Goal: Task Accomplishment & Management: Use online tool/utility

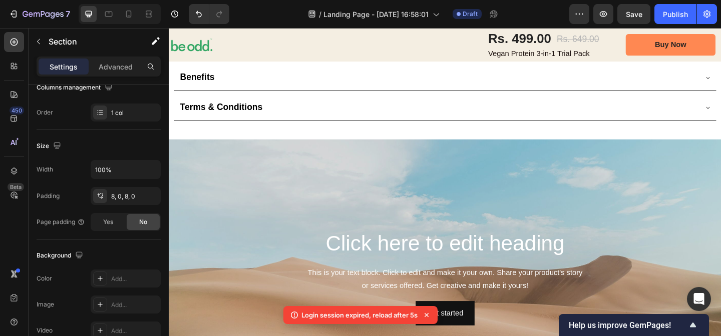
scroll to position [1395, 0]
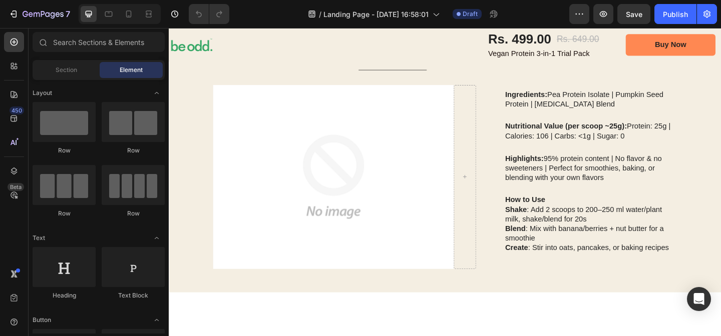
scroll to position [816, 0]
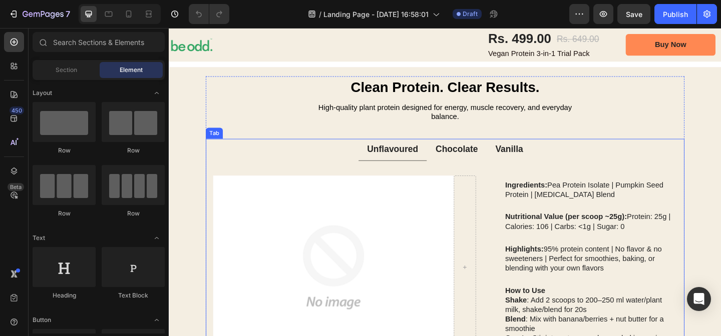
click at [484, 161] on p "Chocolate" at bounding box center [481, 160] width 46 height 13
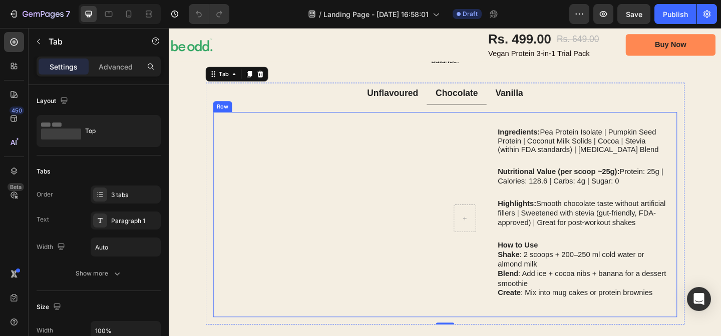
scroll to position [874, 0]
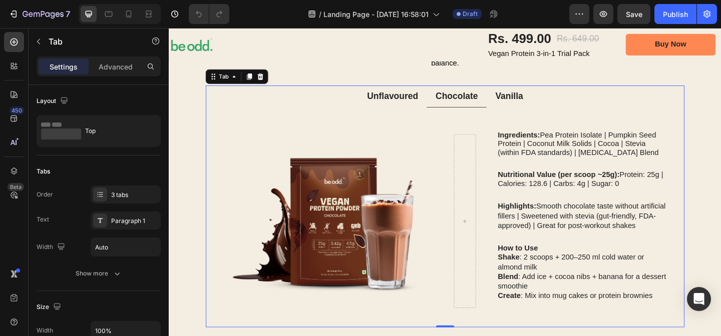
click at [545, 102] on p "Vanilla" at bounding box center [539, 102] width 30 height 13
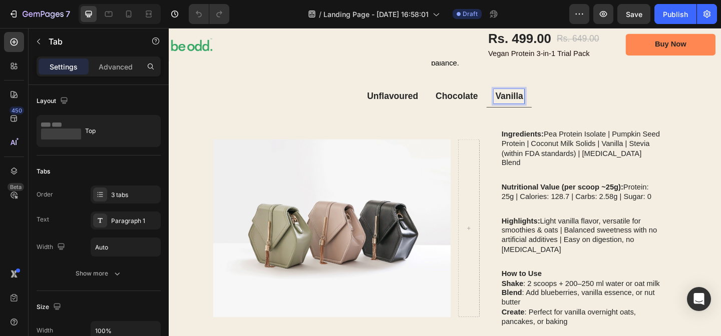
click at [478, 100] on p "Chocolate" at bounding box center [481, 102] width 46 height 13
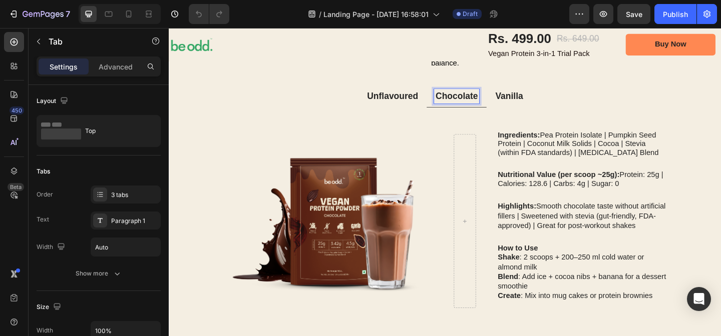
click at [435, 100] on p "Unflavoured" at bounding box center [412, 102] width 56 height 13
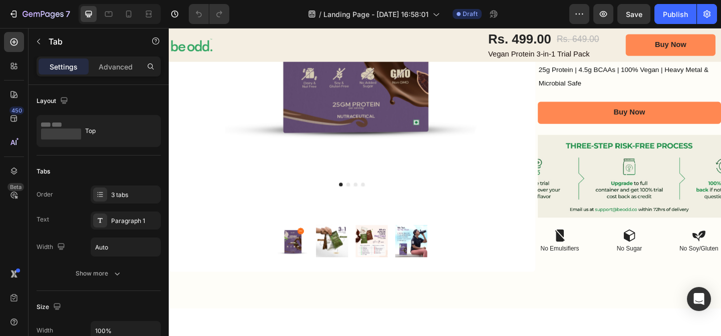
scroll to position [295, 0]
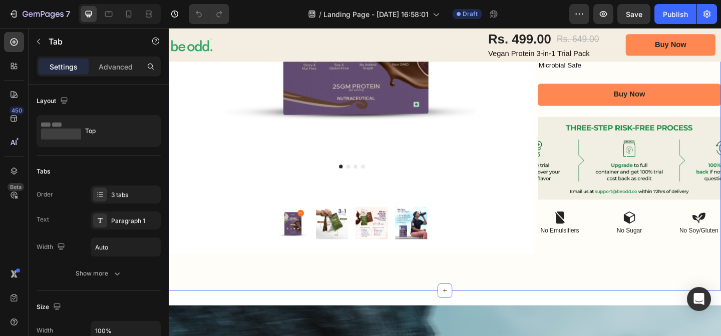
click at [621, 293] on div "Image Row Product Images Product Images Row Row Icon Icon Icon Icon Icon Icon L…" at bounding box center [469, 52] width 601 height 524
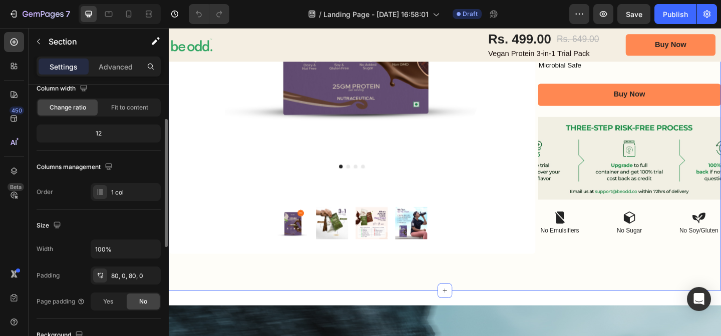
scroll to position [93, 0]
click at [129, 272] on div "80, 0, 80, 0" at bounding box center [125, 274] width 29 height 9
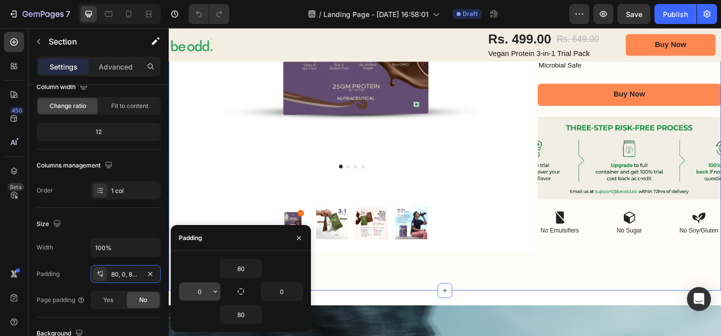
click at [202, 291] on input "0" at bounding box center [199, 292] width 41 height 18
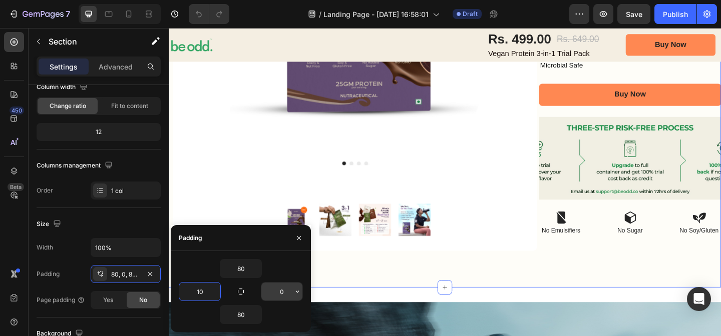
type input "10"
click at [278, 296] on input "0" at bounding box center [281, 292] width 41 height 18
type input "10"
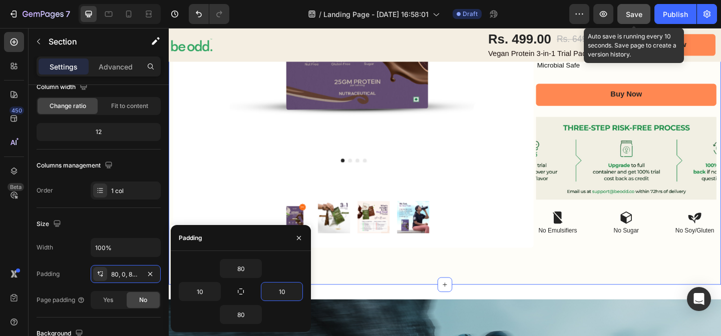
click at [632, 7] on button "Save" at bounding box center [633, 14] width 33 height 20
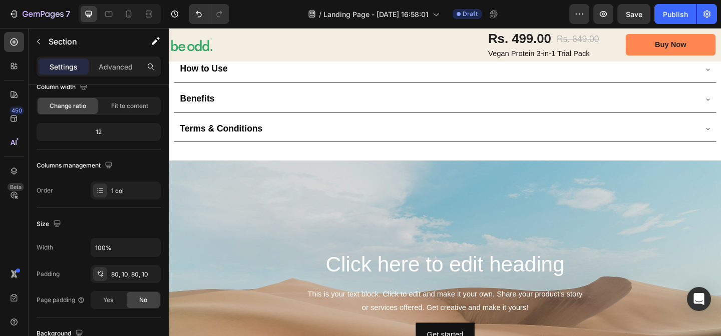
scroll to position [1357, 0]
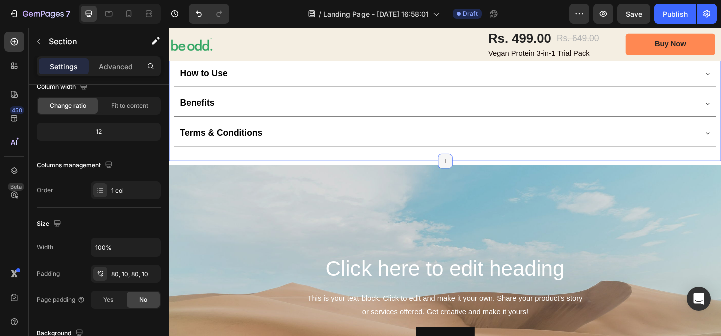
click at [470, 169] on icon at bounding box center [469, 173] width 8 height 8
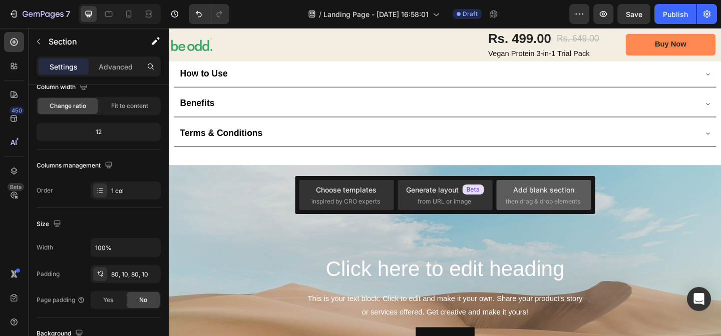
click at [544, 199] on span "then drag & drop elements" at bounding box center [543, 201] width 75 height 9
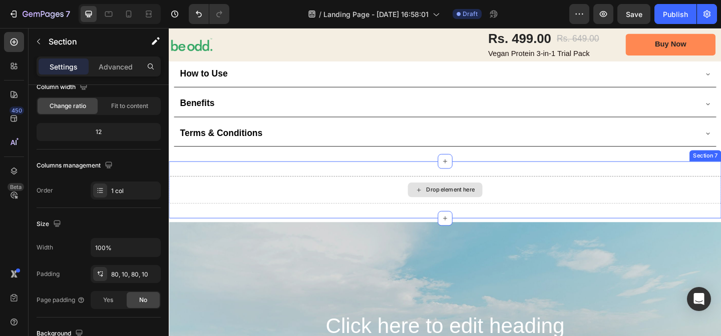
click at [466, 205] on div "Drop element here" at bounding box center [474, 204] width 53 height 8
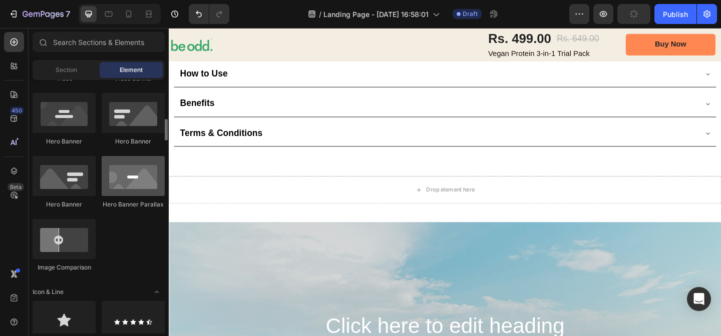
scroll to position [451, 0]
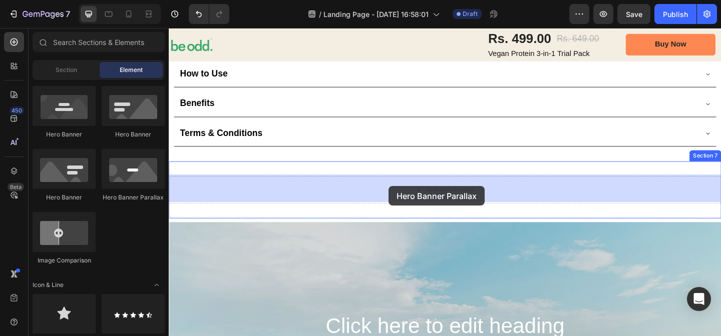
drag, startPoint x: 300, startPoint y: 204, endPoint x: 407, endPoint y: 201, distance: 107.7
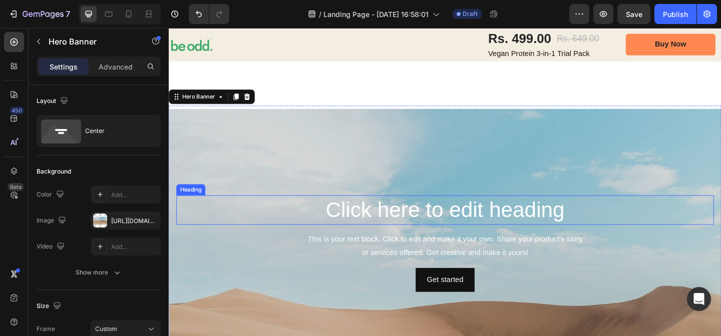
scroll to position [1337, 0]
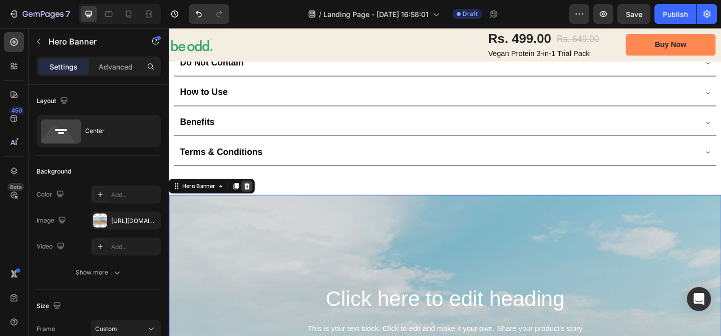
click at [251, 197] on icon at bounding box center [254, 200] width 7 height 7
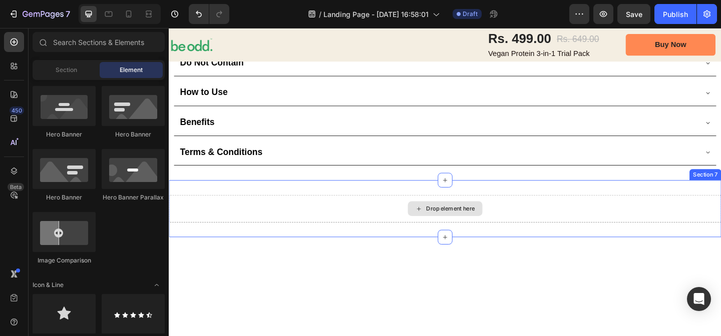
click at [475, 229] on div "Drop element here" at bounding box center [468, 225] width 81 height 16
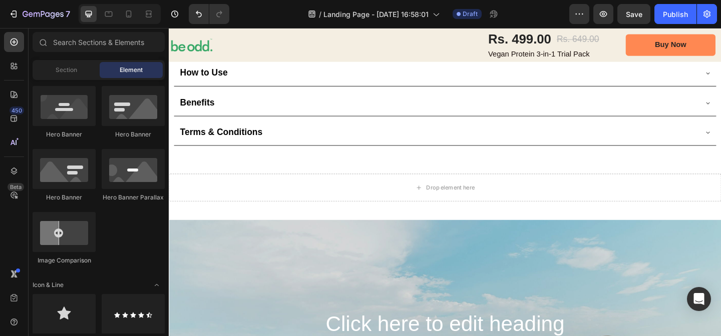
scroll to position [1344, 0]
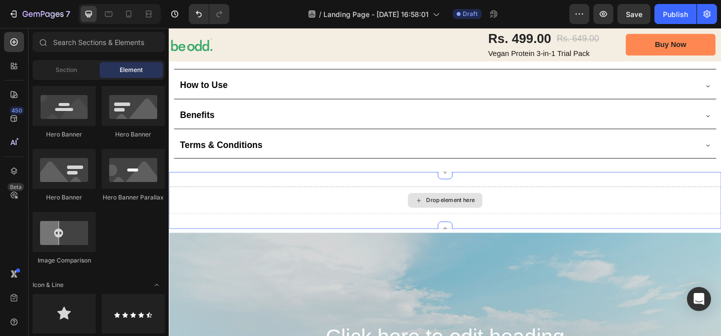
click at [466, 214] on div "Drop element here" at bounding box center [474, 216] width 53 height 8
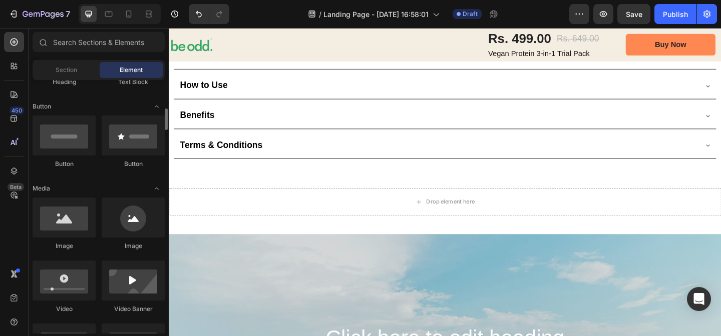
scroll to position [232, 0]
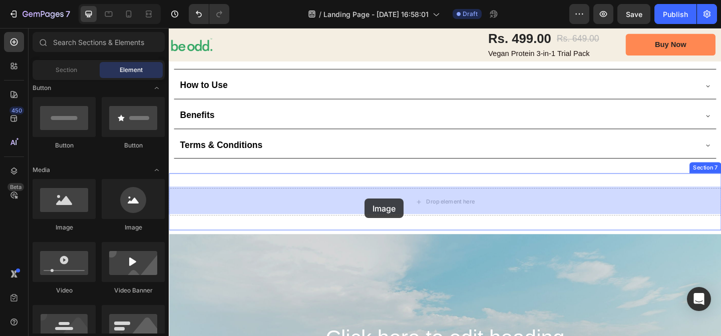
drag, startPoint x: 227, startPoint y: 235, endPoint x: 381, endPoint y: 214, distance: 155.6
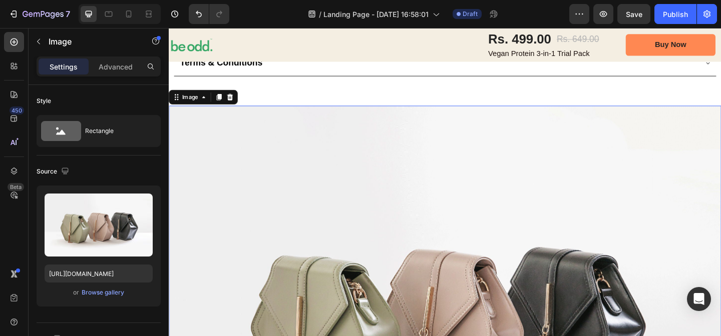
scroll to position [1470, 0]
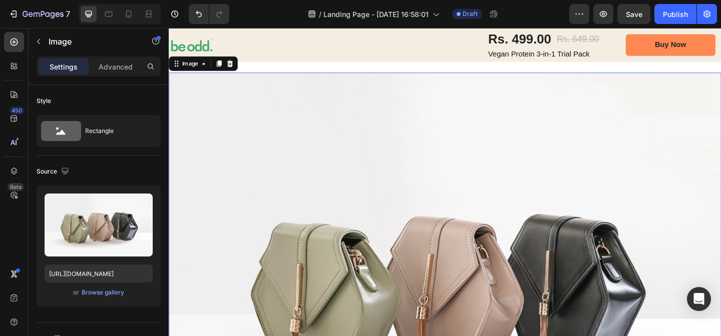
click at [460, 274] on img at bounding box center [469, 302] width 601 height 450
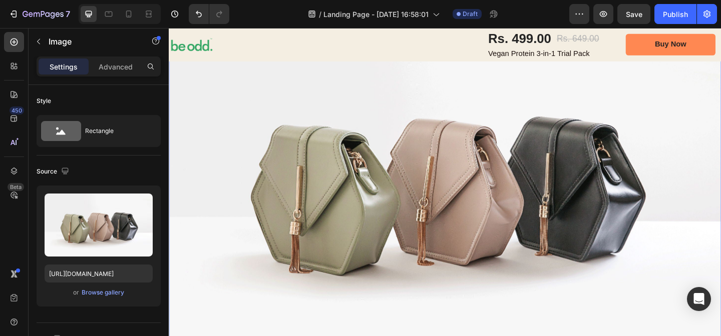
scroll to position [1635, 0]
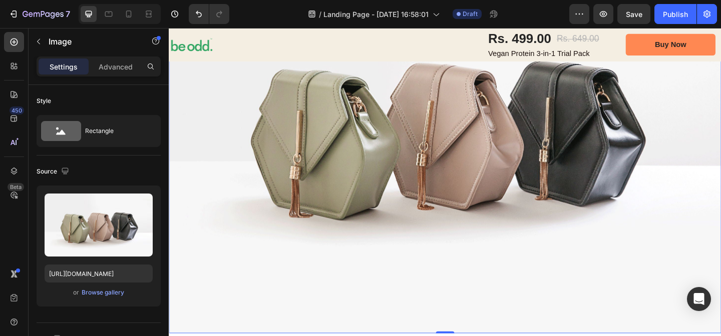
click at [417, 193] on img at bounding box center [469, 135] width 601 height 450
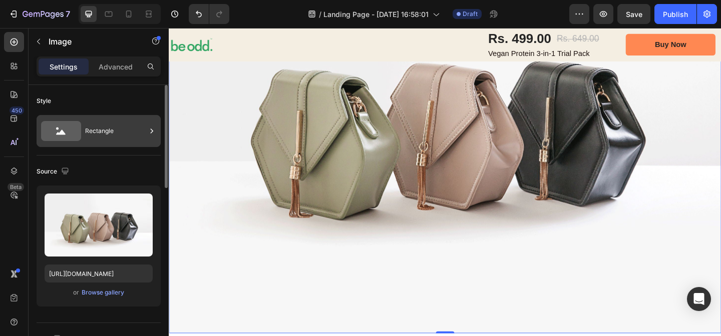
click at [118, 134] on div "Rectangle" at bounding box center [115, 131] width 61 height 23
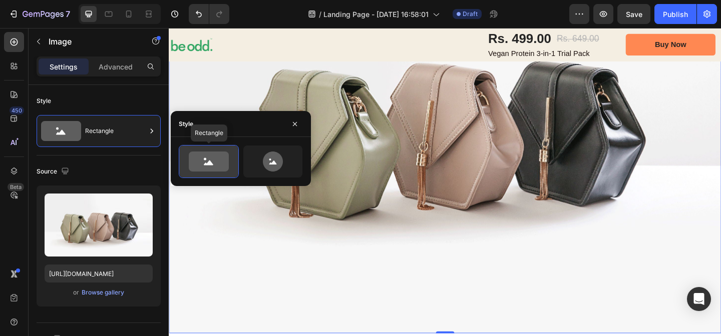
click at [220, 166] on icon at bounding box center [209, 162] width 40 height 20
click at [245, 126] on div "Style" at bounding box center [241, 124] width 140 height 26
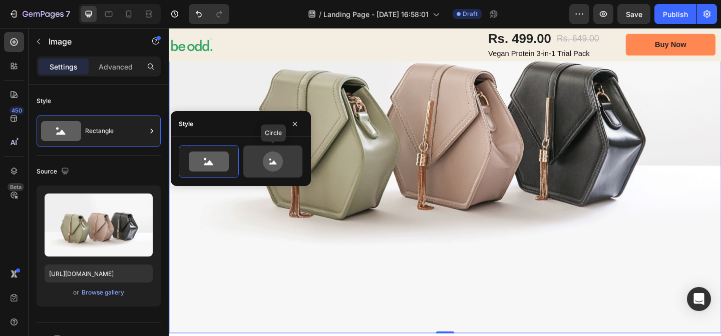
click at [292, 163] on icon at bounding box center [272, 162] width 47 height 20
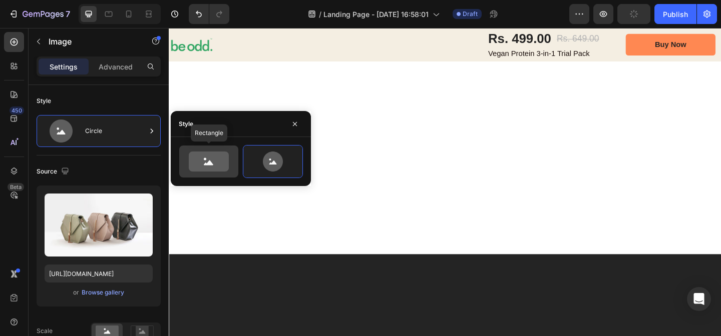
click at [207, 167] on icon at bounding box center [209, 162] width 40 height 20
type input "100"
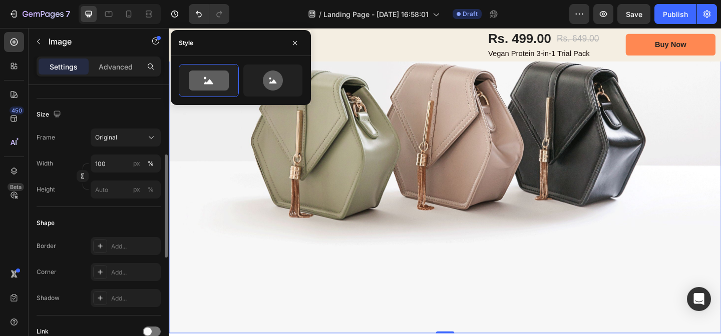
scroll to position [229, 0]
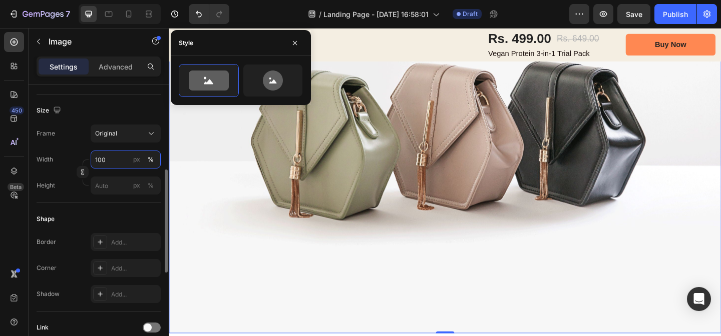
click at [112, 161] on input "100" at bounding box center [126, 160] width 70 height 18
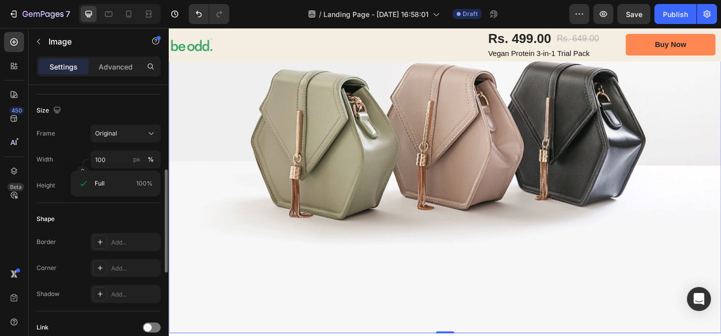
click at [110, 208] on div "Shape Border Add... Corner Add... Shadow Add..." at bounding box center [99, 257] width 124 height 109
click at [116, 184] on input "px %" at bounding box center [126, 186] width 70 height 18
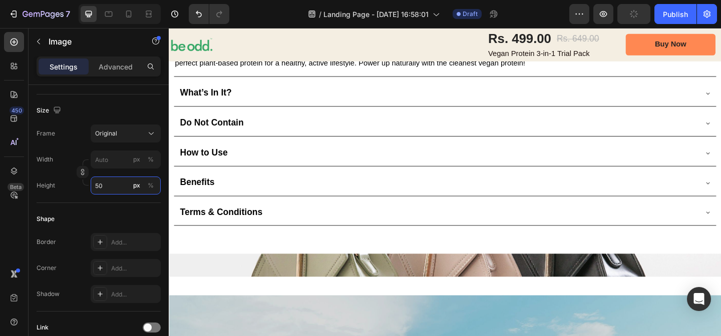
scroll to position [1279, 0]
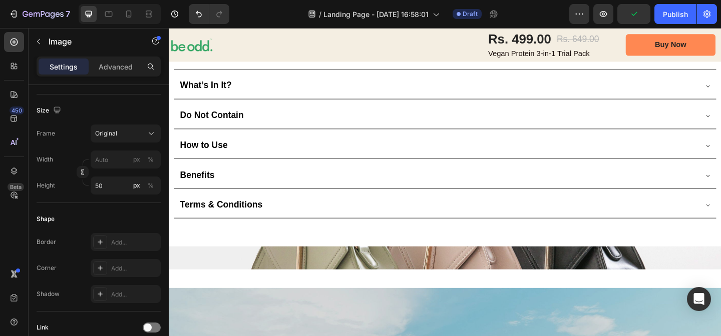
click at [250, 282] on img at bounding box center [469, 278] width 601 height 25
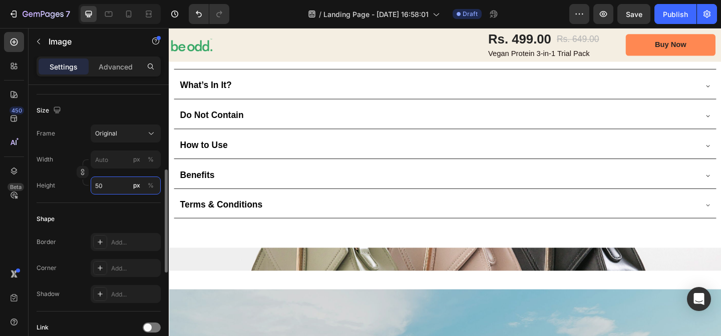
click at [108, 187] on input "50" at bounding box center [126, 186] width 70 height 18
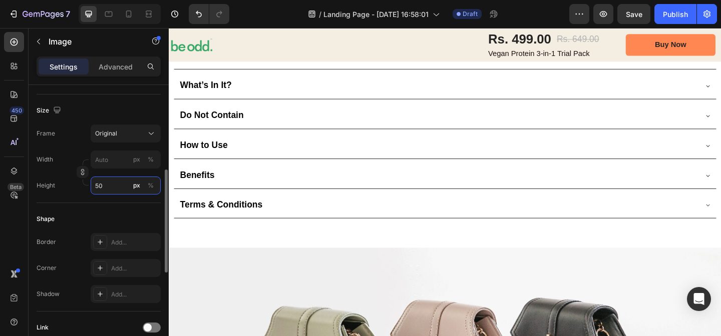
type input "5"
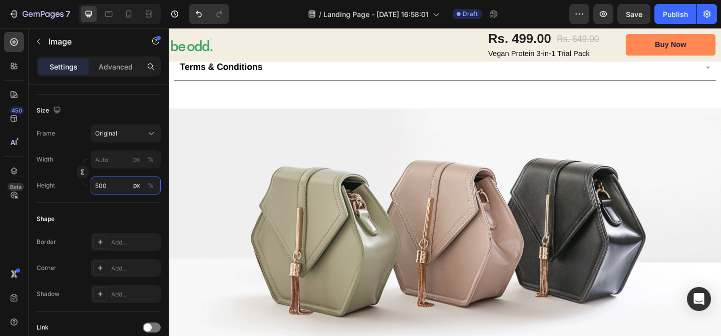
scroll to position [1427, 0]
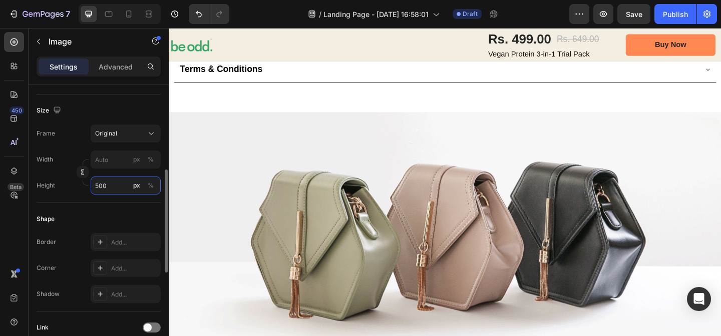
drag, startPoint x: 110, startPoint y: 183, endPoint x: 92, endPoint y: 183, distance: 17.5
click at [92, 183] on input "500" at bounding box center [126, 186] width 70 height 18
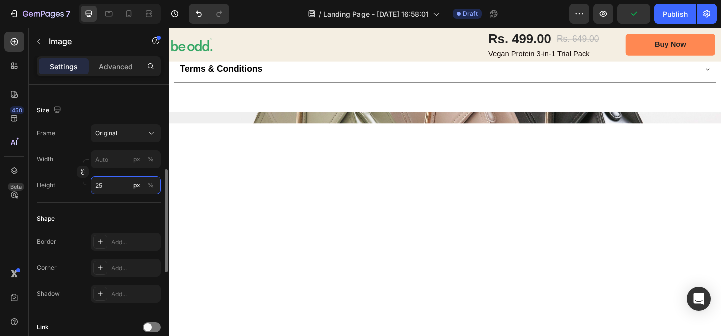
type input "250"
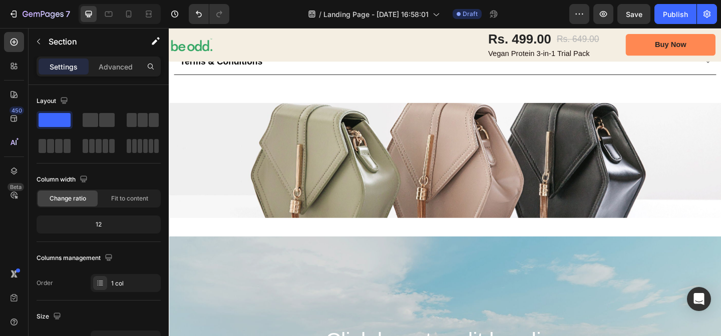
scroll to position [1411, 0]
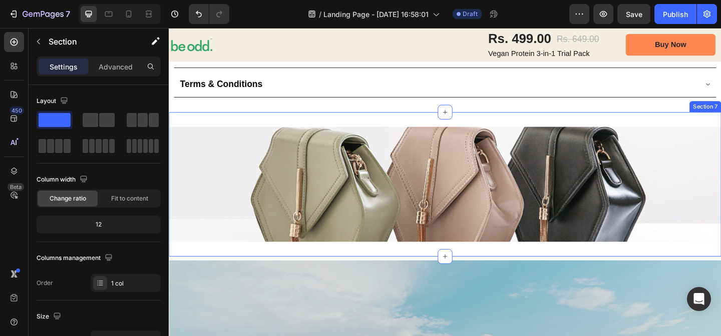
click at [311, 272] on div "Image Section 7" at bounding box center [469, 198] width 601 height 157
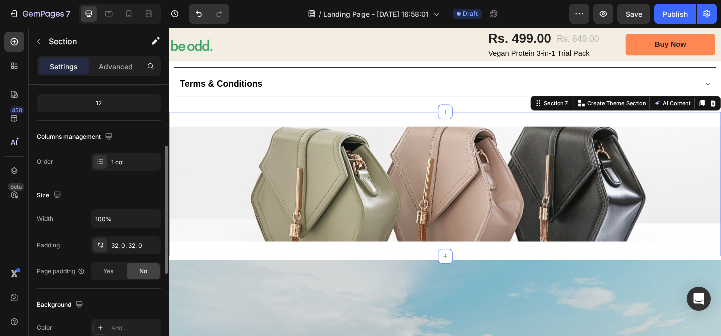
scroll to position [138, 0]
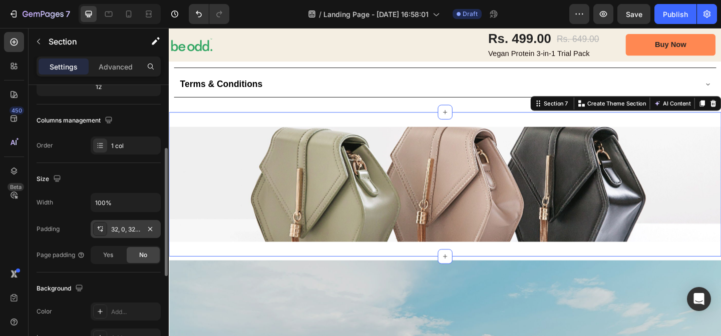
click at [119, 230] on div "32, 0, 32, 0" at bounding box center [125, 229] width 29 height 9
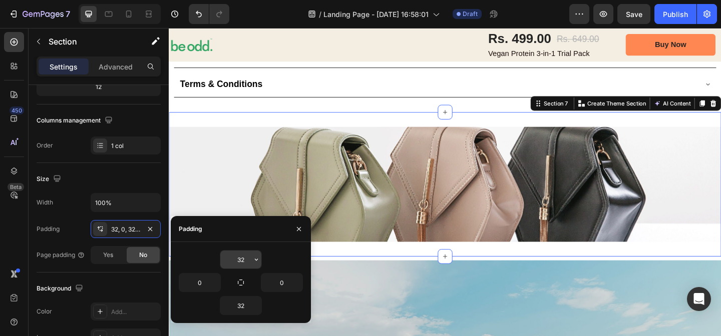
click at [246, 260] on input "32" at bounding box center [240, 260] width 41 height 18
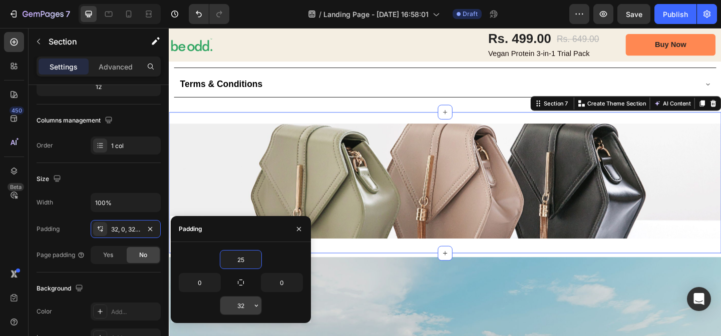
type input "25"
click at [242, 301] on input "32" at bounding box center [240, 306] width 41 height 18
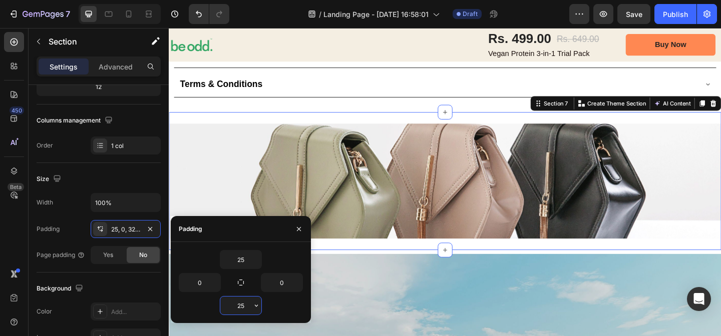
drag, startPoint x: 245, startPoint y: 306, endPoint x: 233, endPoint y: 306, distance: 12.0
click at [233, 306] on input "25" at bounding box center [240, 306] width 41 height 18
type input "0"
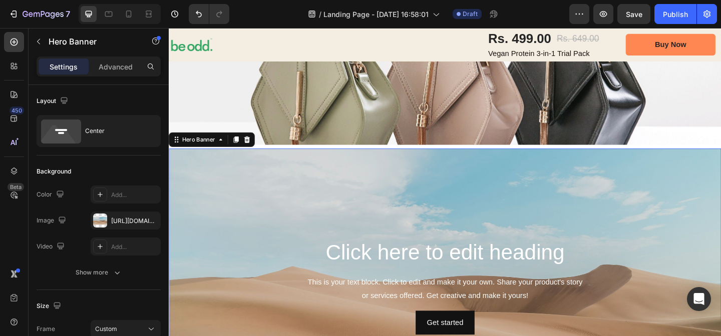
scroll to position [1516, 0]
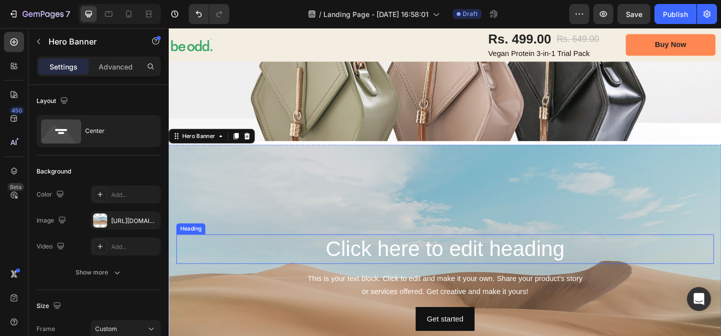
click at [420, 261] on h2 "Click here to edit heading" at bounding box center [469, 269] width 585 height 32
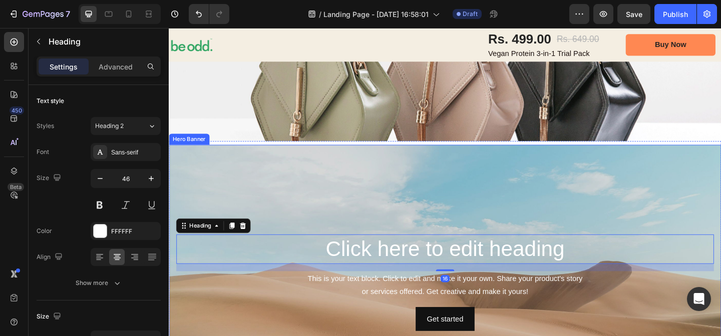
click at [418, 207] on div "Background Image" at bounding box center [469, 305] width 601 height 300
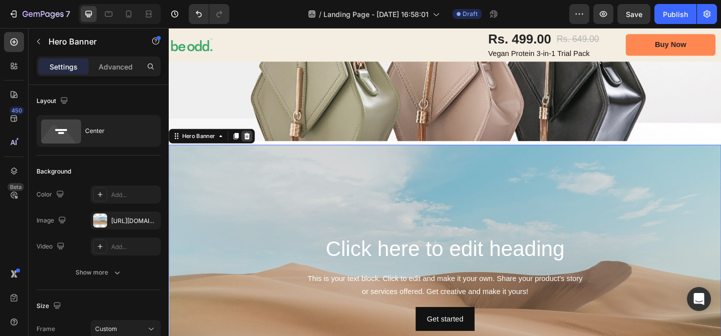
click at [254, 147] on icon at bounding box center [254, 146] width 8 height 8
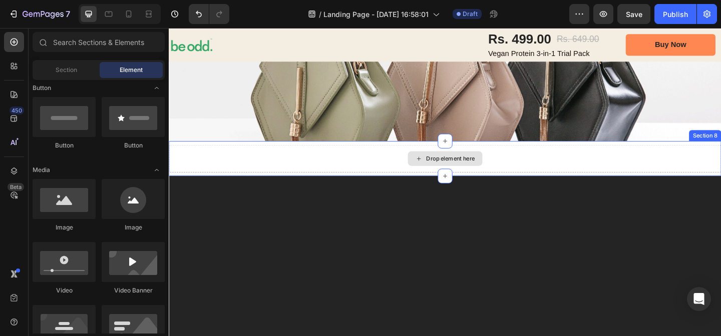
click at [455, 174] on div "Drop element here" at bounding box center [468, 170] width 81 height 16
click at [471, 168] on div "Drop element here" at bounding box center [474, 170] width 53 height 8
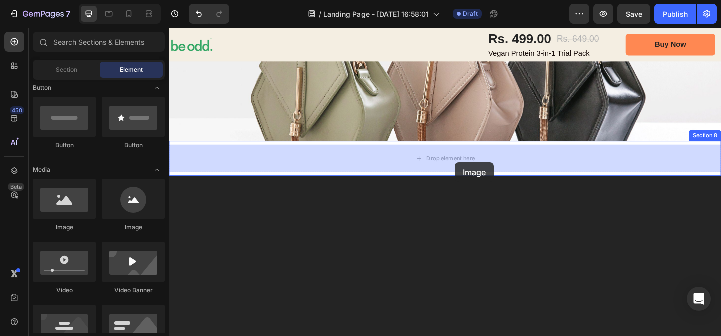
drag, startPoint x: 245, startPoint y: 232, endPoint x: 479, endPoint y: 175, distance: 241.6
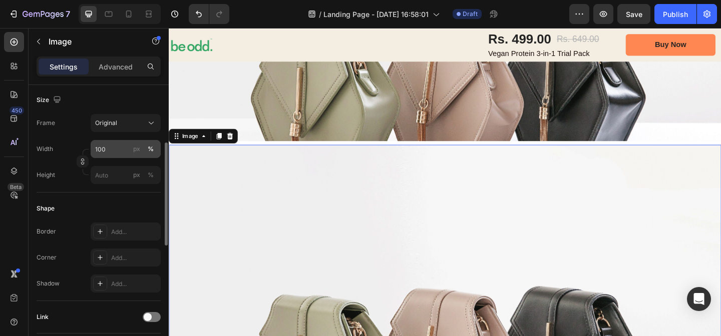
scroll to position [217, 0]
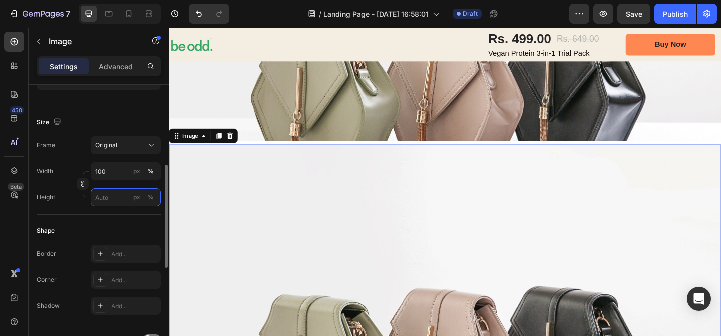
click at [110, 202] on input "px %" at bounding box center [126, 198] width 70 height 18
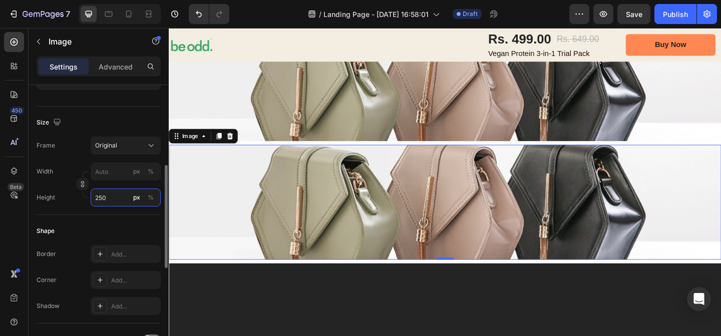
drag, startPoint x: 108, startPoint y: 198, endPoint x: 90, endPoint y: 198, distance: 18.0
click at [90, 198] on div "Height 250 px %" at bounding box center [99, 198] width 124 height 18
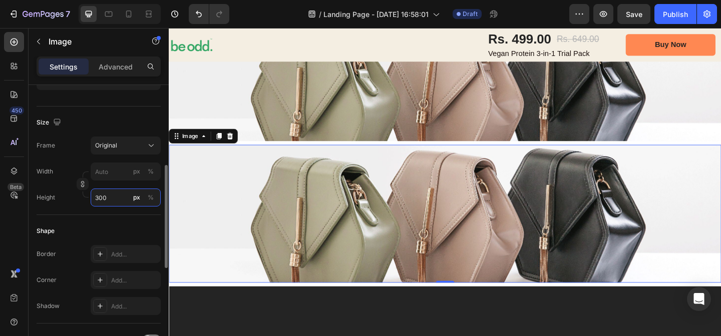
click at [104, 197] on input "300" at bounding box center [126, 198] width 70 height 18
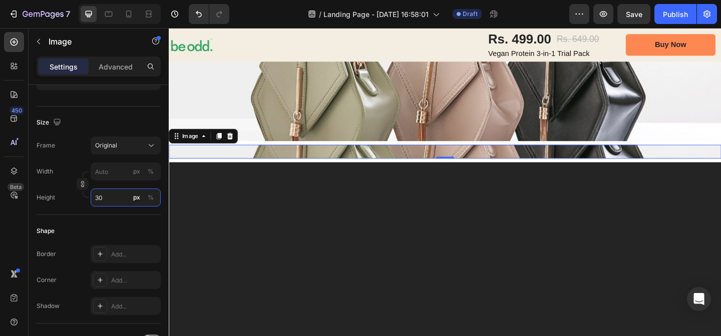
type input "350"
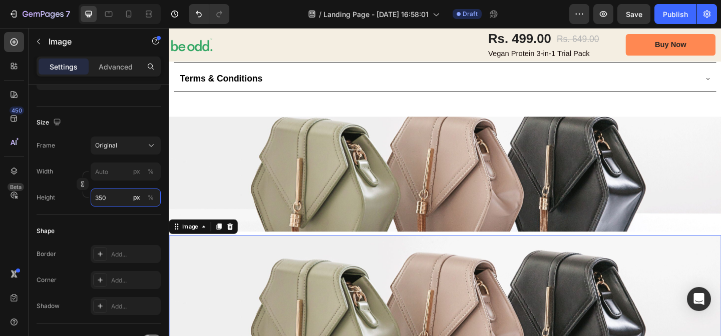
scroll to position [1416, 0]
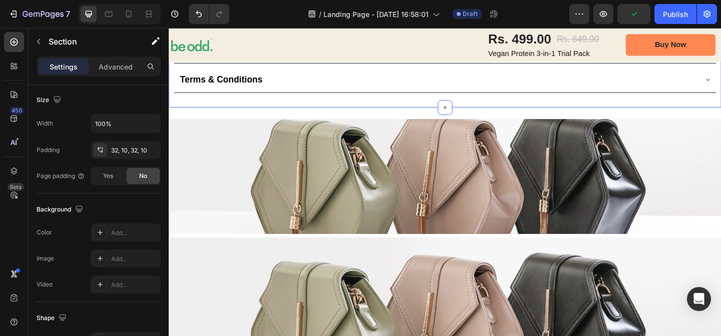
scroll to position [0, 0]
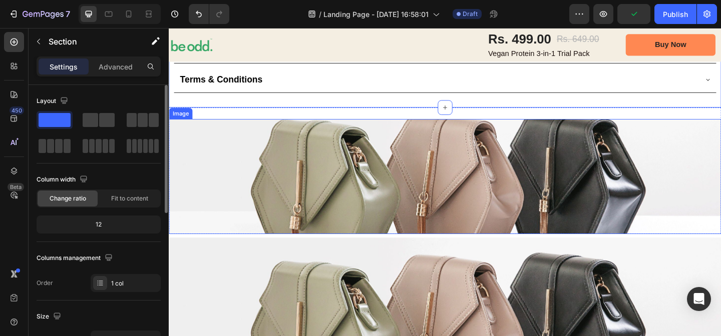
click at [405, 165] on img at bounding box center [469, 189] width 601 height 125
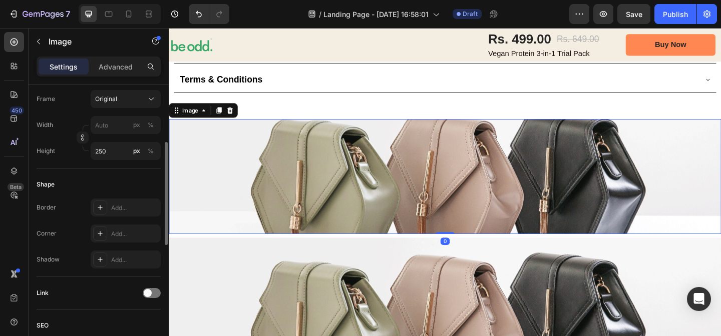
scroll to position [234, 0]
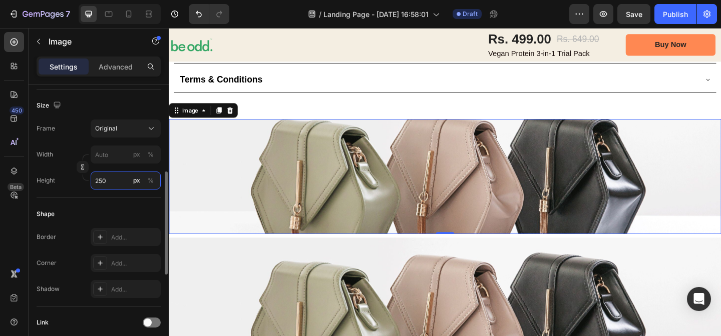
click at [105, 181] on input "250" at bounding box center [126, 181] width 70 height 18
click at [109, 181] on input "250" at bounding box center [126, 181] width 70 height 18
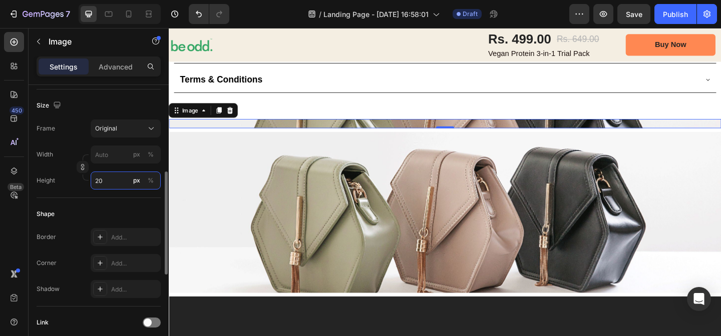
type input "2"
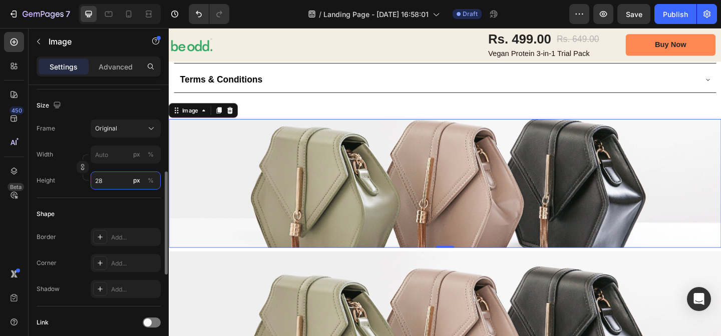
type input "2"
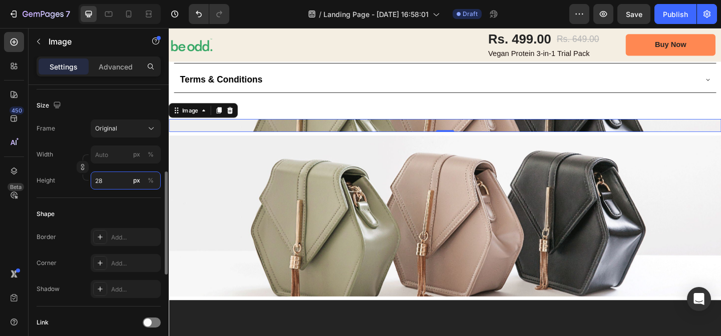
type input "2"
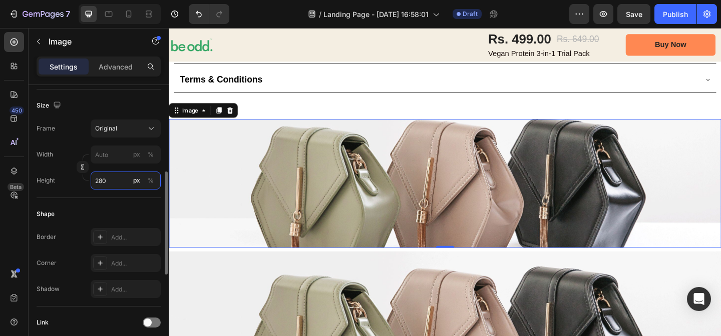
click at [110, 184] on input "280" at bounding box center [126, 181] width 70 height 18
drag, startPoint x: 100, startPoint y: 183, endPoint x: 88, endPoint y: 183, distance: 11.5
click at [88, 183] on div "Height 280 px %" at bounding box center [99, 181] width 124 height 18
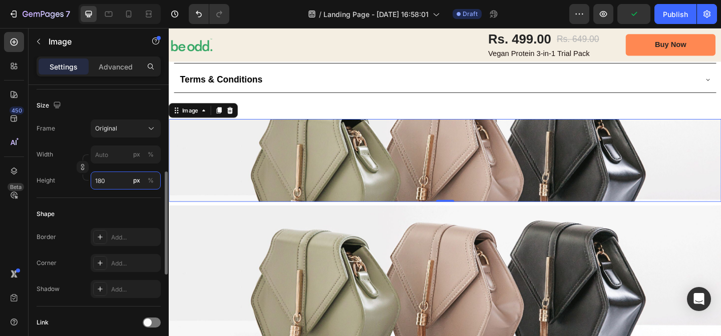
type input "180"
click at [116, 198] on div "Size Frame Original Width px % Height 180 px %" at bounding box center [99, 144] width 124 height 109
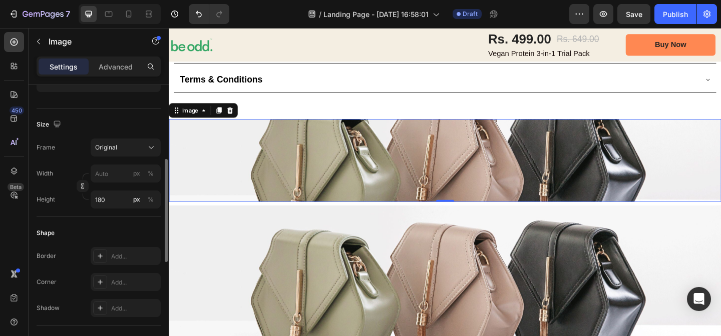
scroll to position [211, 0]
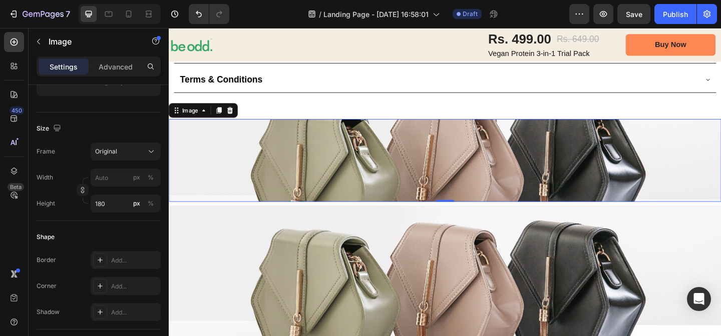
click at [335, 160] on img at bounding box center [469, 172] width 601 height 90
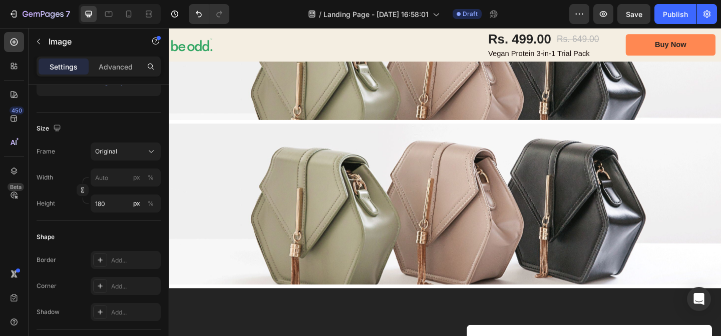
scroll to position [1505, 0]
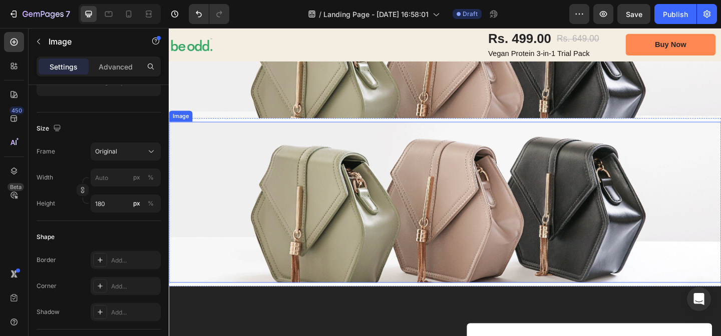
click at [481, 226] on img at bounding box center [469, 217] width 601 height 175
click at [468, 117] on img at bounding box center [469, 81] width 601 height 90
click at [456, 183] on img at bounding box center [469, 217] width 601 height 175
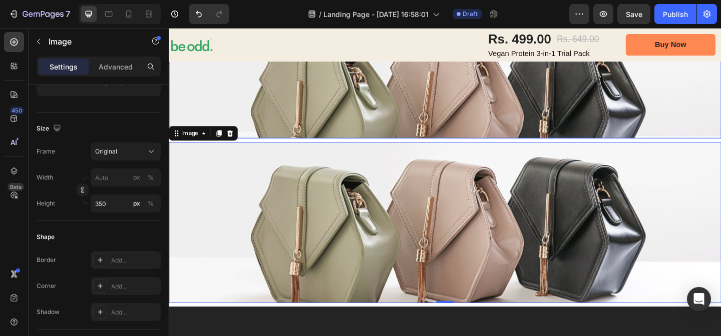
scroll to position [1524, 0]
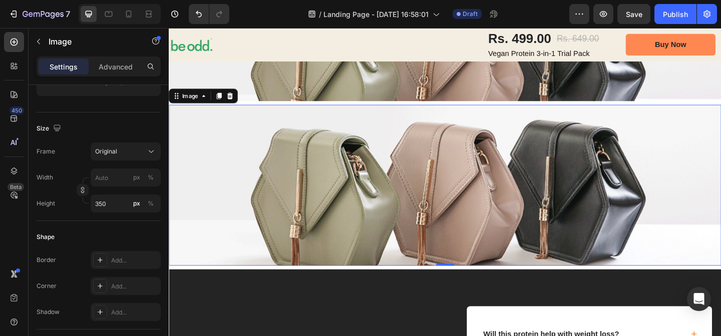
click at [313, 225] on img at bounding box center [469, 199] width 601 height 175
click at [103, 203] on input "350" at bounding box center [126, 204] width 70 height 18
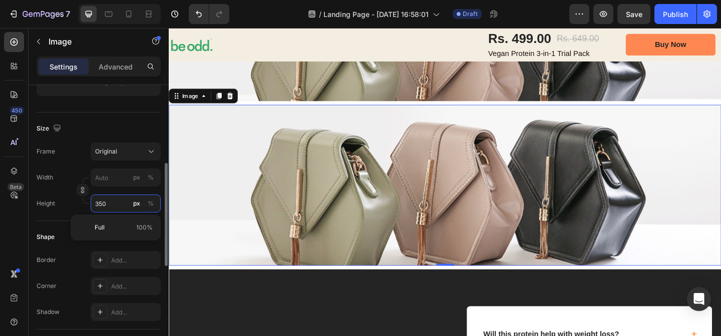
click at [103, 203] on input "350" at bounding box center [126, 204] width 70 height 18
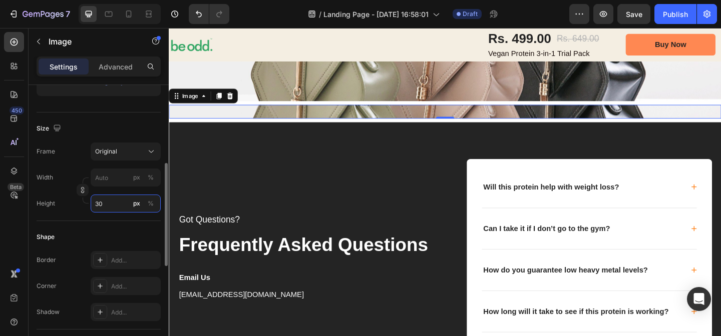
type input "300"
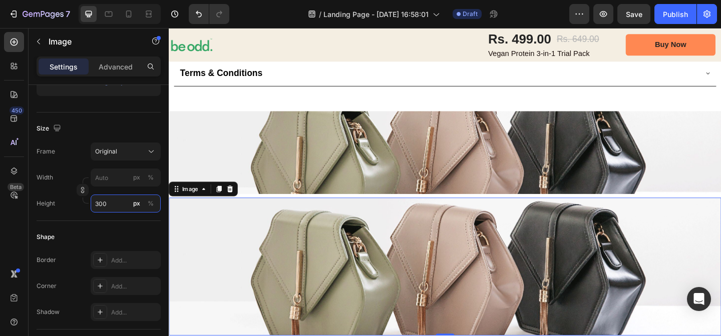
scroll to position [1362, 0]
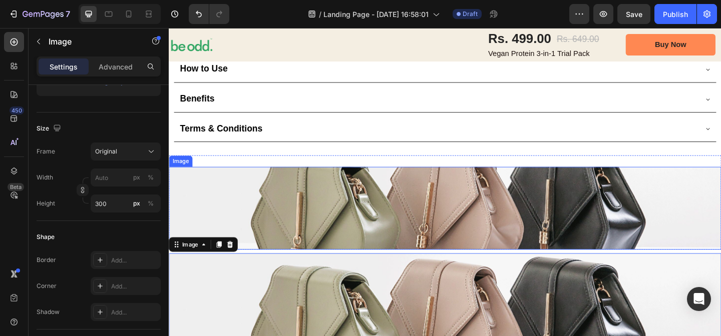
click at [353, 208] on img at bounding box center [469, 224] width 601 height 90
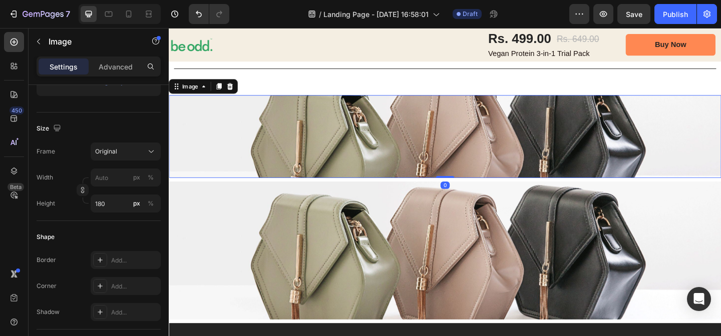
scroll to position [1481, 0]
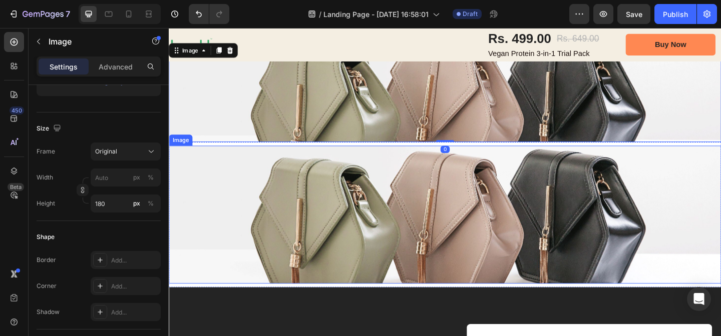
click at [349, 231] on img at bounding box center [469, 231] width 601 height 150
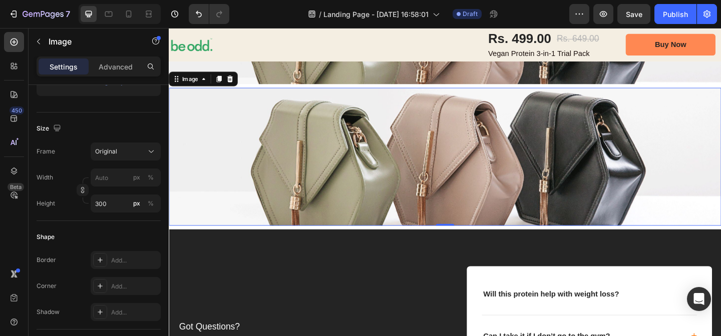
scroll to position [1544, 0]
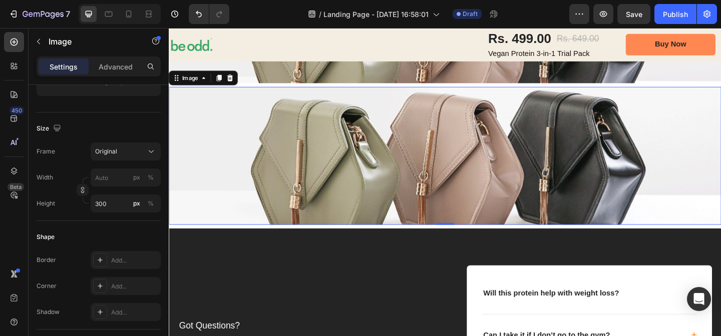
click at [391, 187] on img at bounding box center [469, 167] width 601 height 150
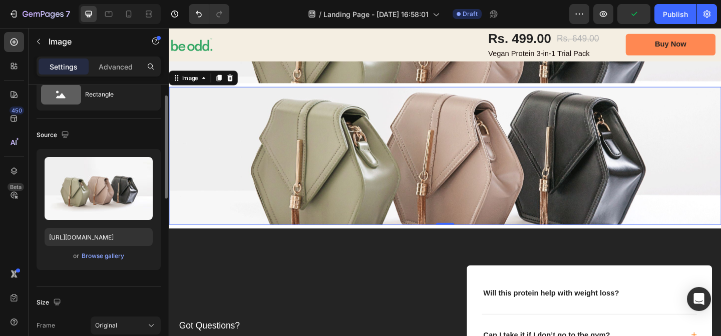
scroll to position [32, 0]
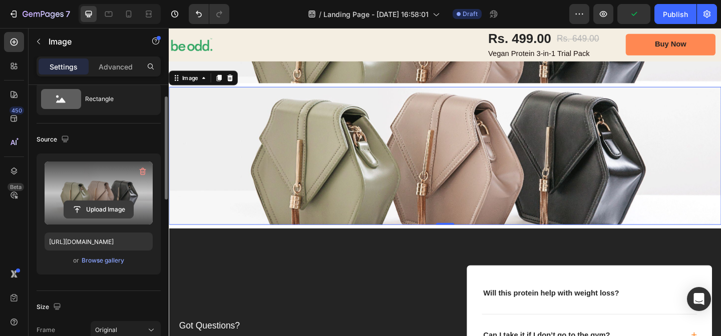
click at [113, 213] on input "file" at bounding box center [98, 209] width 69 height 17
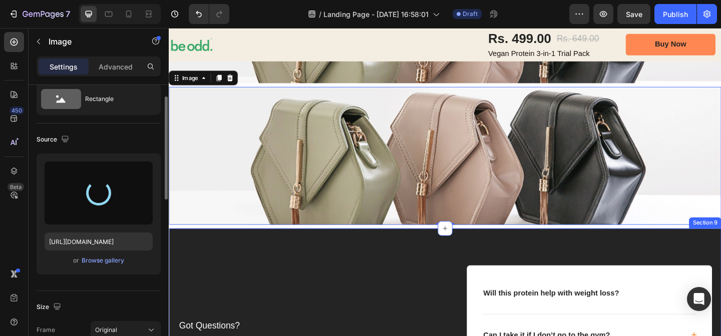
type input "[URL][DOMAIN_NAME]"
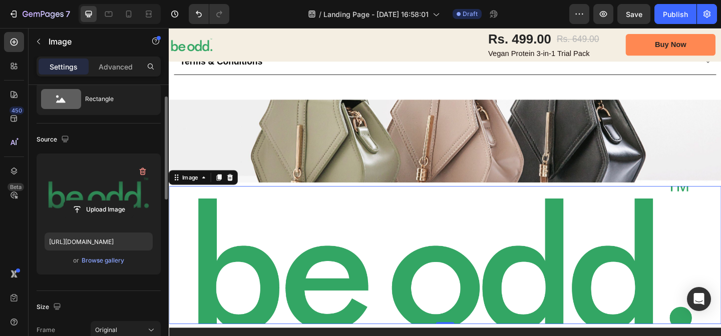
scroll to position [1427, 0]
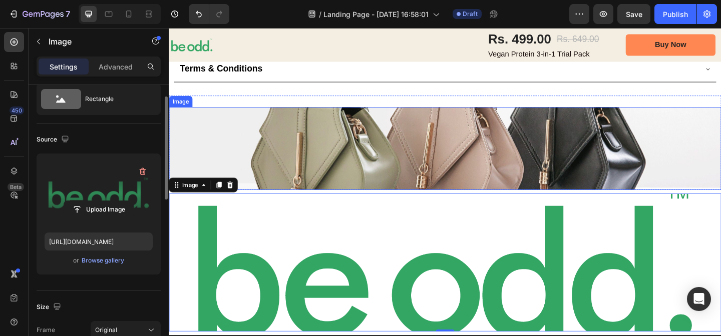
click at [608, 159] on img at bounding box center [469, 159] width 601 height 90
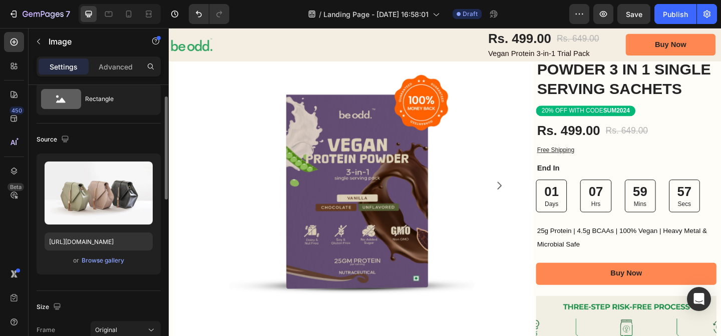
scroll to position [0, 0]
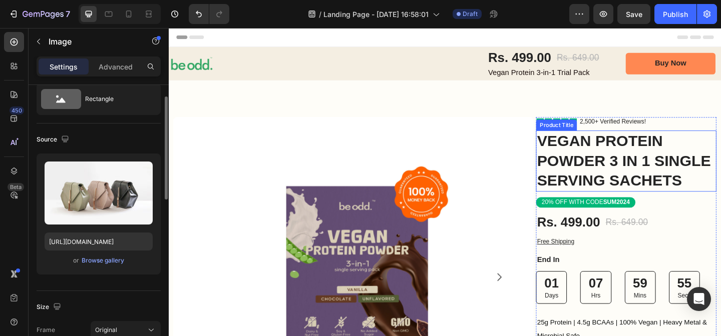
click at [635, 159] on h1 "VEGAN PROTEIN POWDER 3 IN 1 SINGLE SERVING SACHETS" at bounding box center [666, 173] width 196 height 67
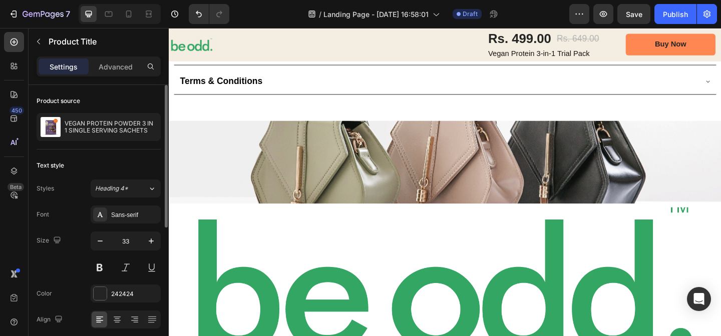
scroll to position [1423, 0]
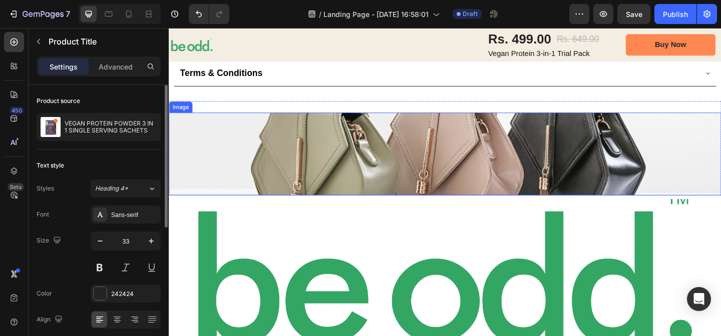
click at [332, 173] on img at bounding box center [469, 165] width 601 height 90
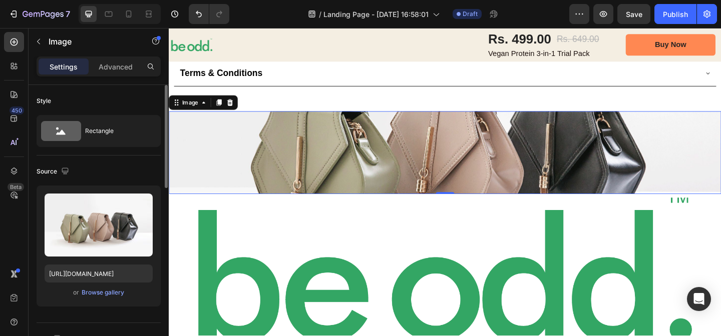
scroll to position [1430, 0]
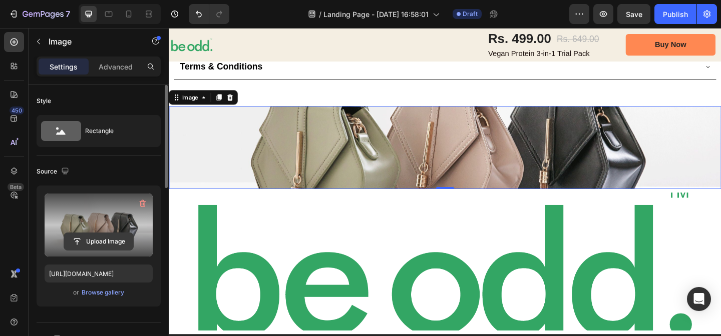
click at [95, 238] on input "file" at bounding box center [98, 241] width 69 height 17
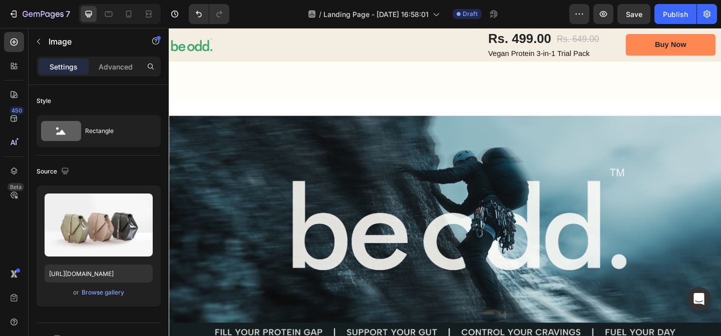
scroll to position [587, 0]
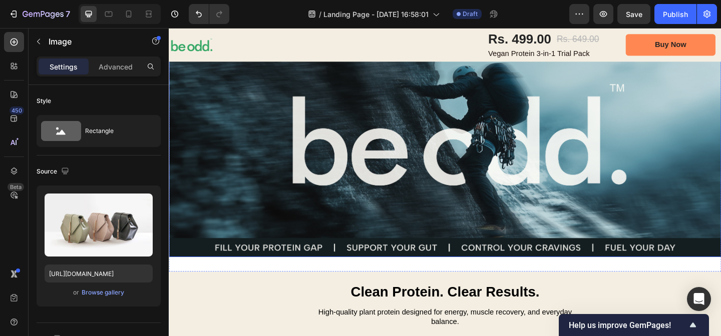
click at [508, 208] on img at bounding box center [469, 155] width 601 height 246
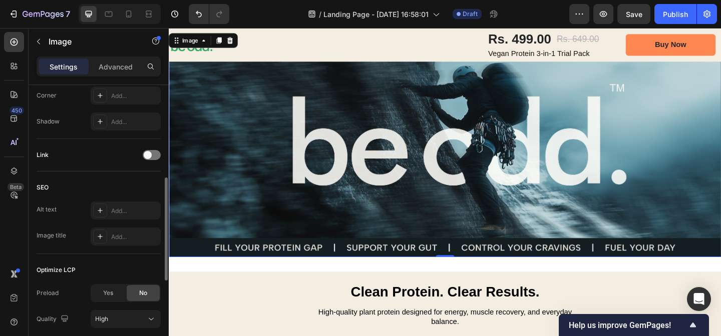
scroll to position [324, 0]
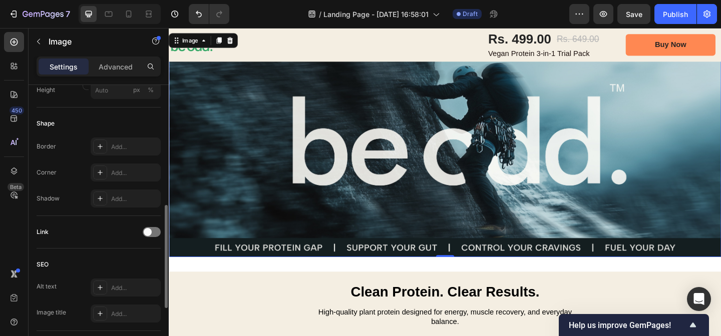
click at [309, 227] on img at bounding box center [469, 155] width 601 height 246
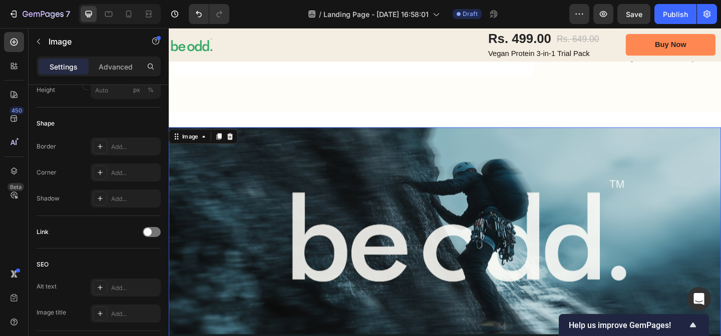
scroll to position [503, 0]
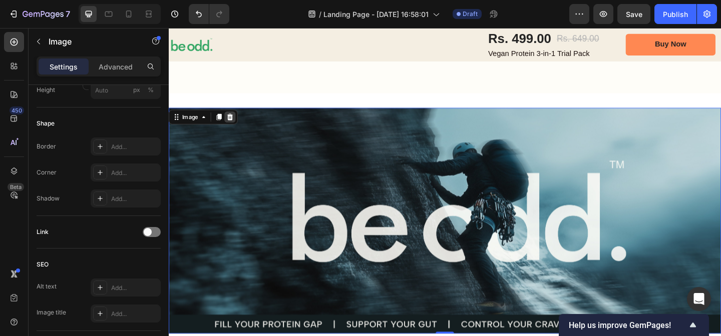
click at [235, 124] on icon at bounding box center [235, 124] width 7 height 7
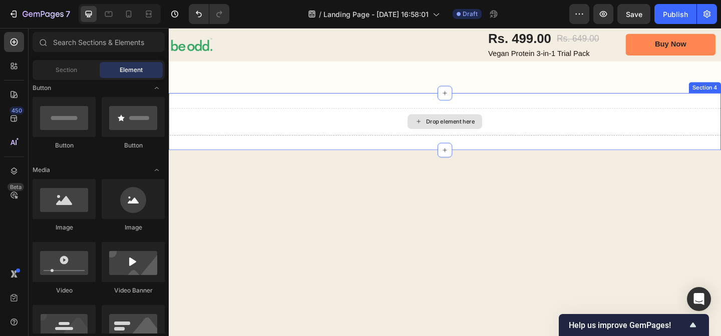
click at [486, 134] on div "Drop element here" at bounding box center [474, 130] width 53 height 8
click at [479, 131] on div "Drop element here" at bounding box center [474, 130] width 53 height 8
click at [468, 129] on div "Drop element here" at bounding box center [474, 130] width 53 height 8
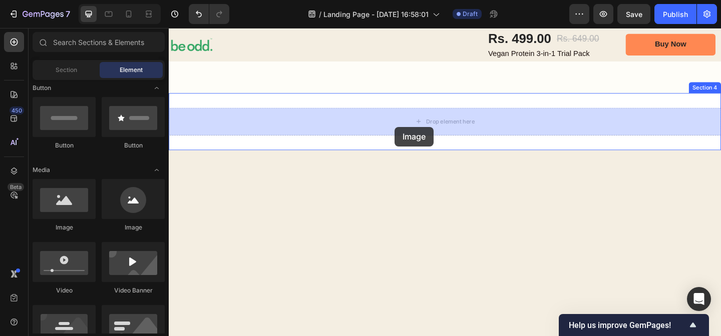
drag, startPoint x: 233, startPoint y: 240, endPoint x: 414, endPoint y: 135, distance: 209.6
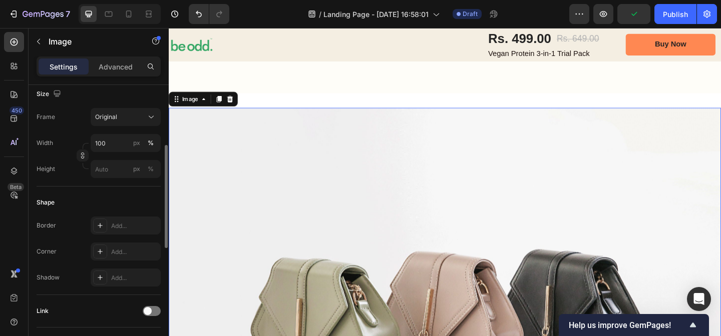
scroll to position [204, 0]
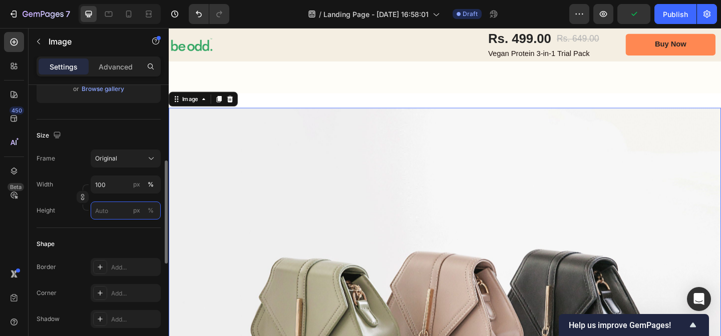
click at [111, 210] on input "px %" at bounding box center [126, 211] width 70 height 18
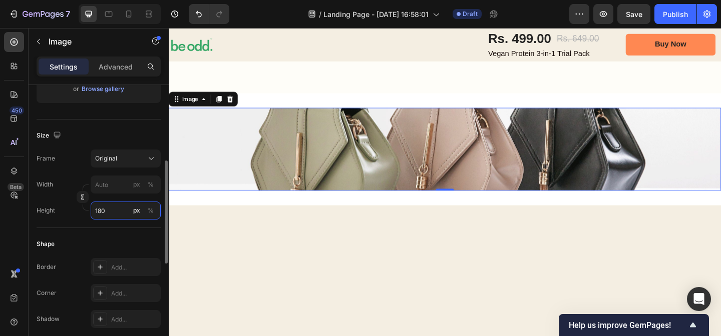
drag, startPoint x: 111, startPoint y: 211, endPoint x: 98, endPoint y: 211, distance: 13.5
click at [98, 211] on input "180" at bounding box center [126, 211] width 70 height 18
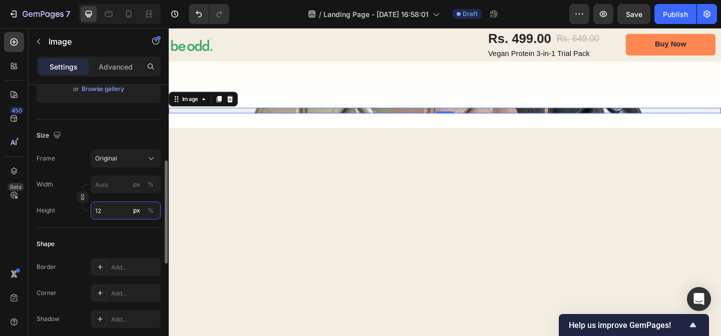
type input "1"
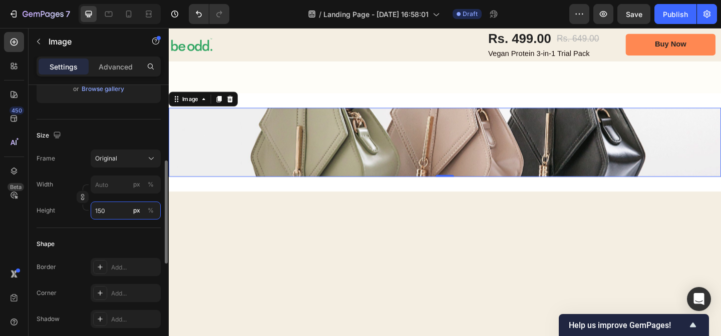
drag, startPoint x: 99, startPoint y: 212, endPoint x: 90, endPoint y: 212, distance: 8.5
click at [91, 212] on input "150" at bounding box center [126, 211] width 70 height 18
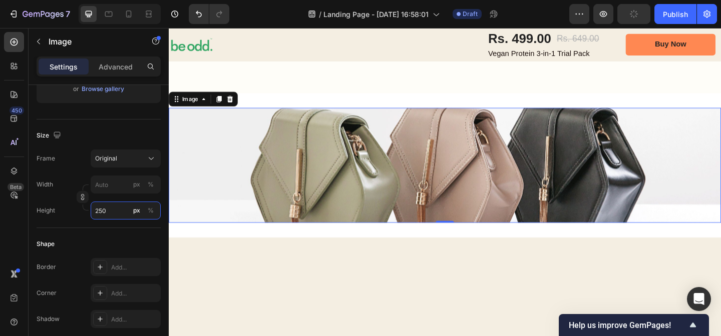
type input "250"
click at [396, 177] on img at bounding box center [469, 177] width 601 height 125
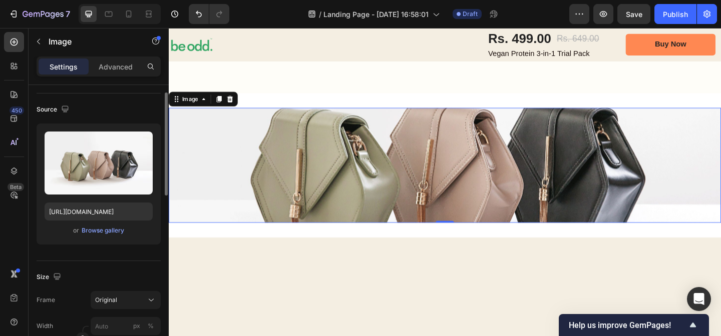
scroll to position [0, 0]
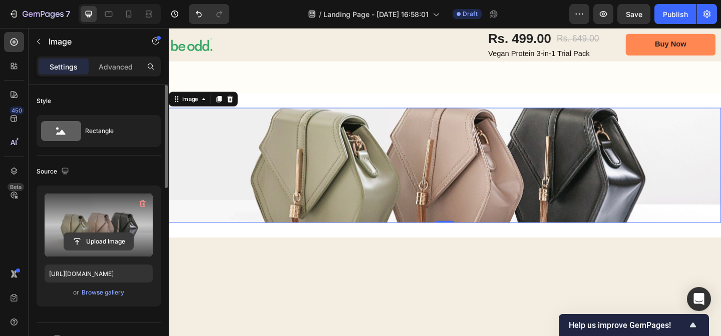
click at [108, 244] on input "file" at bounding box center [98, 241] width 69 height 17
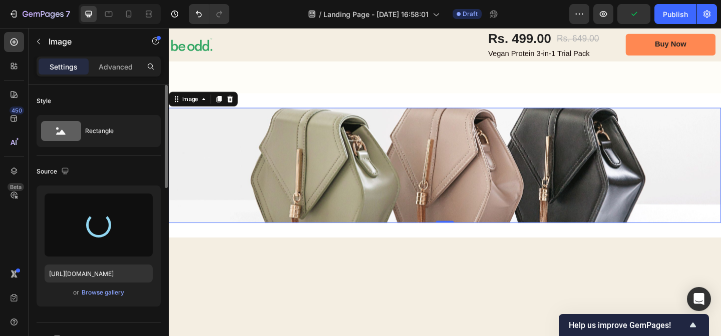
type input "[URL][DOMAIN_NAME]"
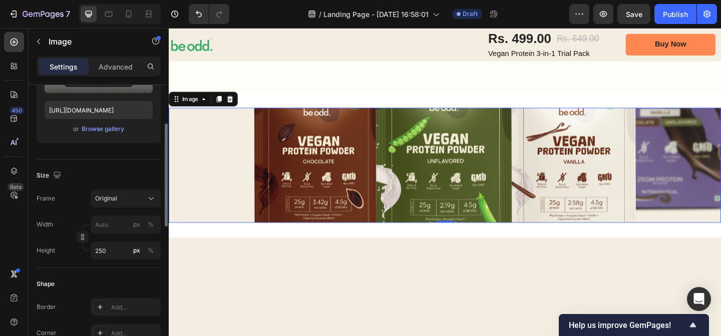
scroll to position [243, 0]
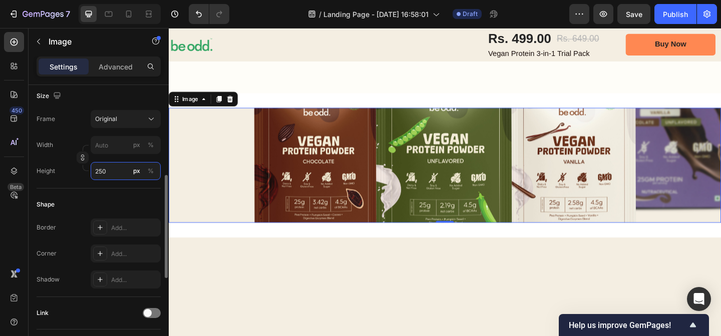
click at [110, 173] on input "250" at bounding box center [126, 171] width 70 height 18
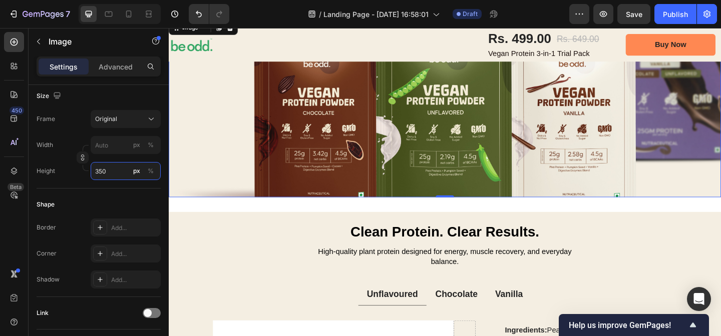
scroll to position [512, 0]
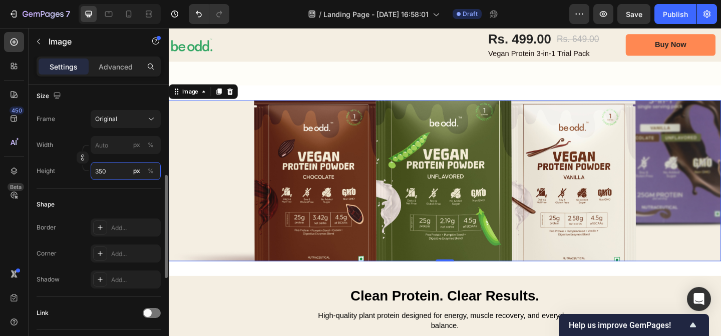
drag, startPoint x: 112, startPoint y: 172, endPoint x: 95, endPoint y: 172, distance: 16.5
click at [95, 172] on input "350" at bounding box center [126, 171] width 70 height 18
type input "350"
click at [443, 208] on img at bounding box center [469, 194] width 601 height 175
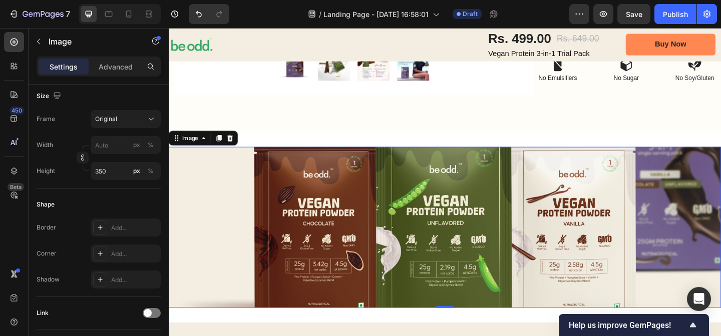
scroll to position [462, 0]
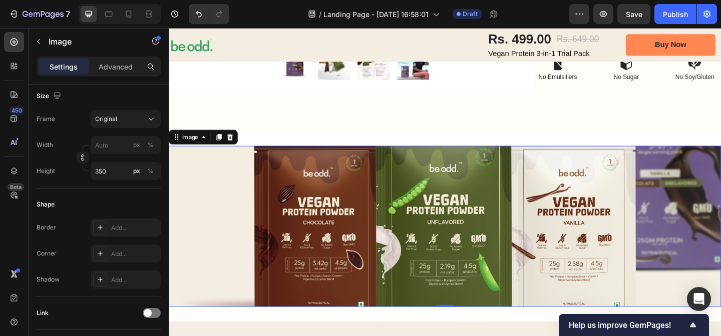
click at [386, 219] on img at bounding box center [469, 243] width 601 height 175
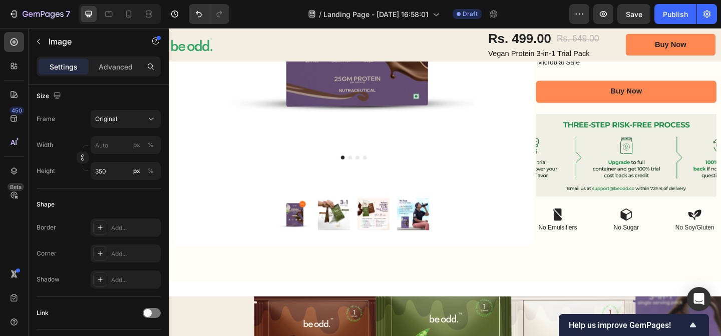
scroll to position [297, 0]
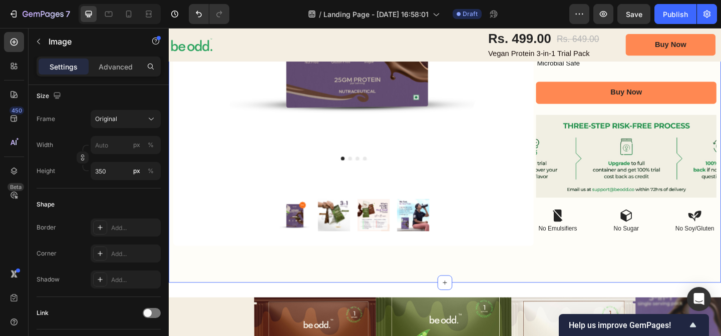
click at [435, 295] on div "Image Row Product Images Product Images Row Row Icon Icon Icon Icon Icon Icon L…" at bounding box center [469, 46] width 601 height 517
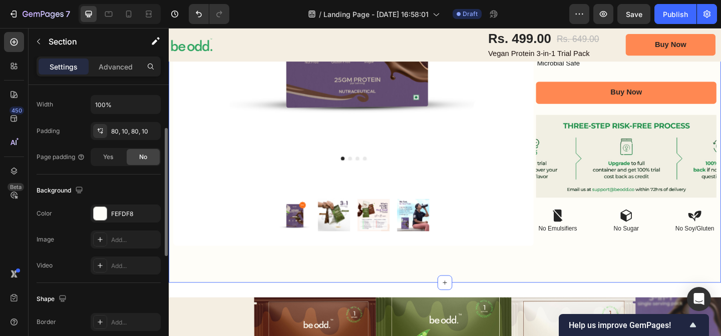
scroll to position [191, 0]
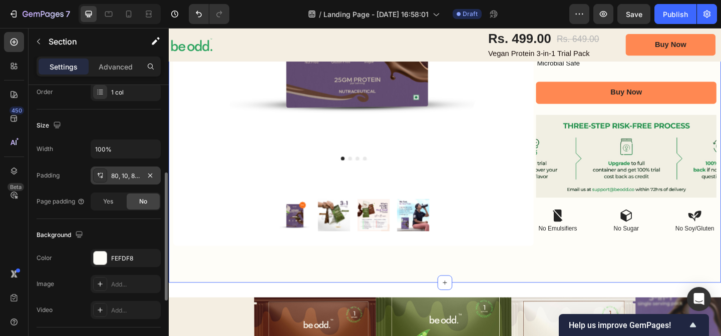
click at [135, 170] on div "80, 10, 80, 10" at bounding box center [126, 176] width 70 height 18
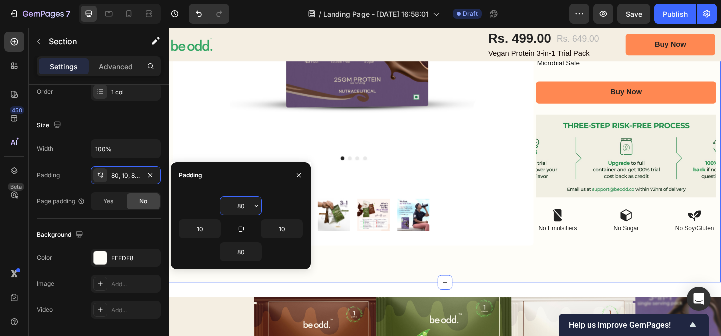
drag, startPoint x: 248, startPoint y: 208, endPoint x: 236, endPoint y: 206, distance: 12.2
click at [236, 206] on input "80" at bounding box center [240, 206] width 41 height 18
type input "0"
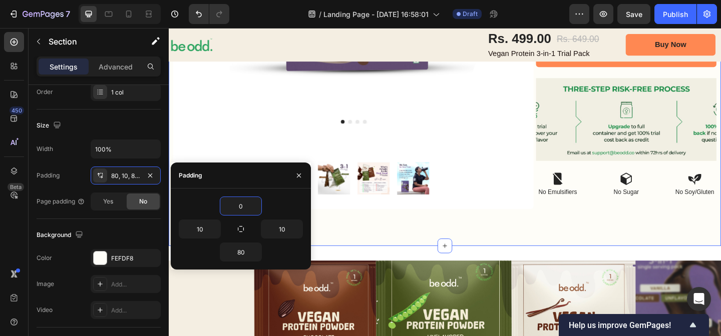
click at [363, 228] on div "Image Row Product Images Product Images Row Row Icon Icon Icon Icon Icon Icon L…" at bounding box center [469, 26] width 601 height 476
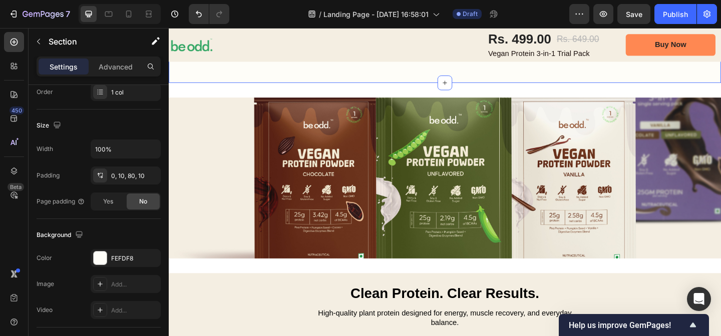
scroll to position [477, 0]
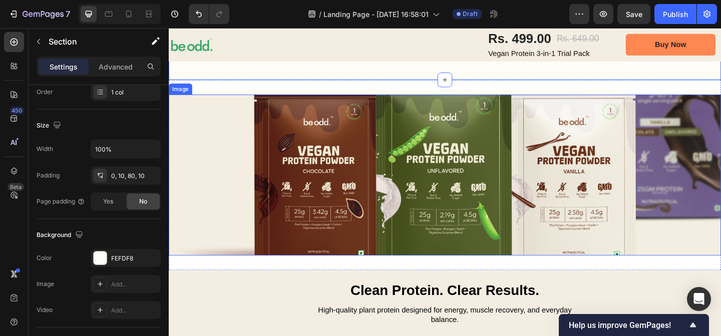
click at [349, 204] on img at bounding box center [469, 188] width 601 height 175
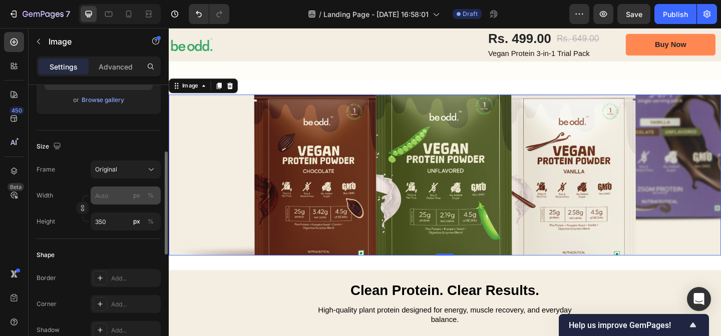
scroll to position [196, 0]
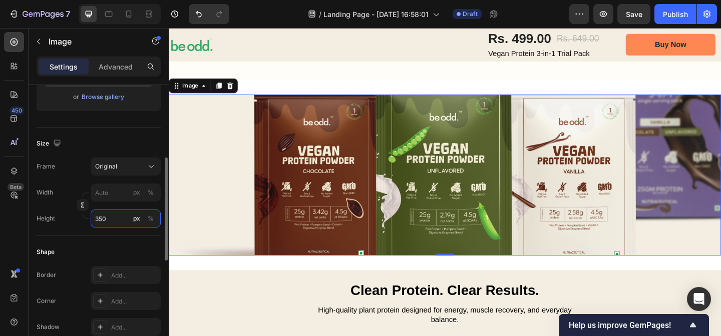
click at [112, 210] on input "350" at bounding box center [126, 219] width 70 height 18
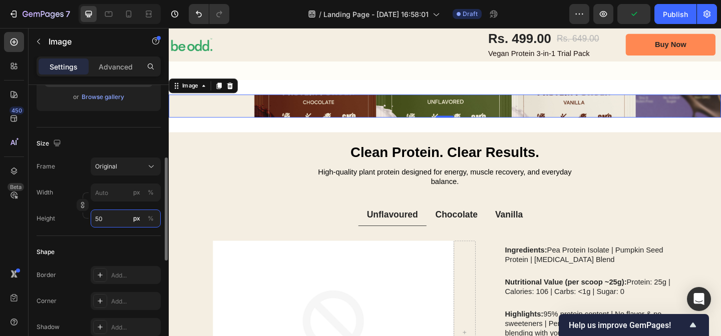
type input "500"
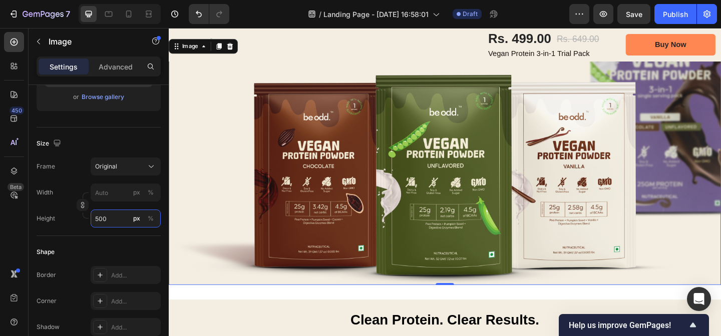
scroll to position [509, 0]
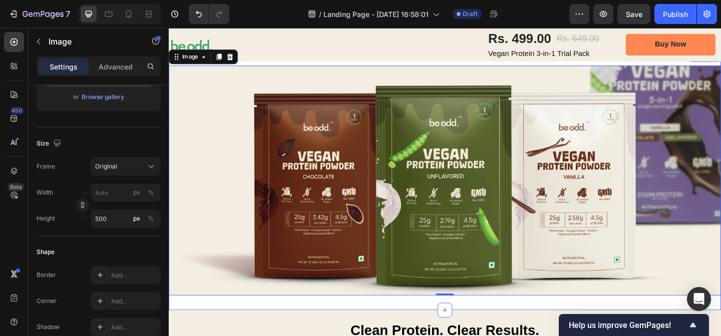
click at [433, 327] on div "Image 0 Section 4" at bounding box center [469, 194] width 601 height 282
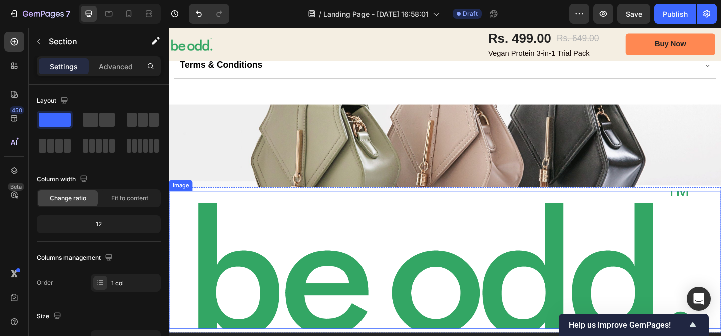
scroll to position [1359, 0]
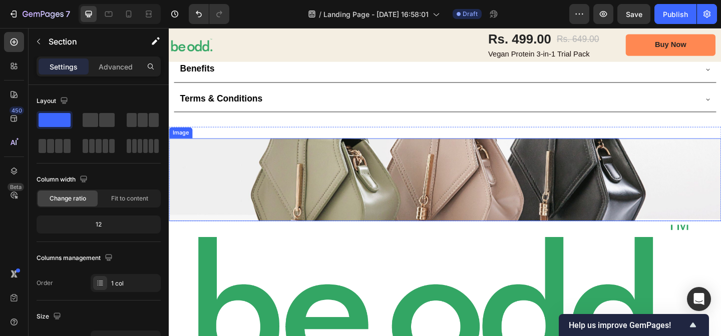
click at [426, 208] on img at bounding box center [469, 193] width 601 height 90
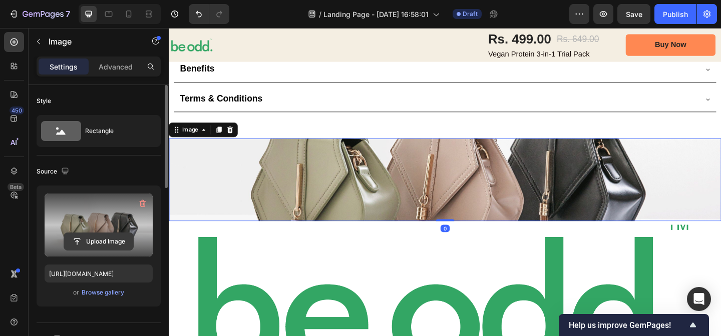
click at [122, 236] on input "file" at bounding box center [98, 241] width 69 height 17
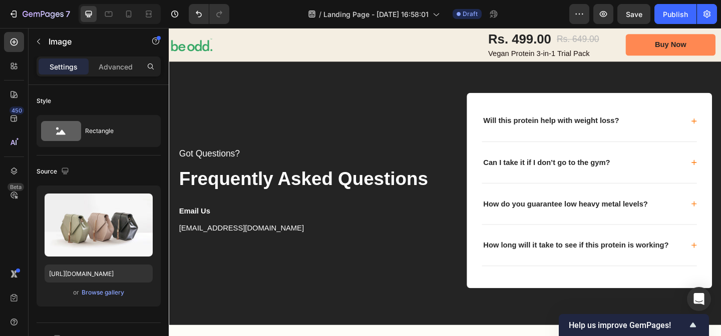
scroll to position [1779, 0]
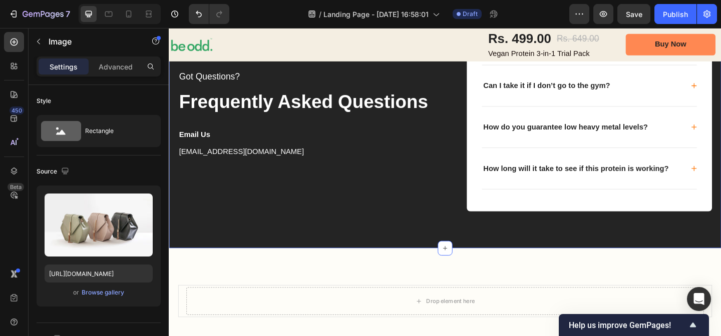
click at [420, 243] on div "Got Questions? Text block Frequently Asked Questions Text block Email Us Text b…" at bounding box center [469, 121] width 601 height 293
